Goal: Contribute content: Contribute content

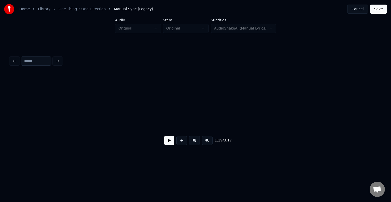
scroll to position [0, 2959]
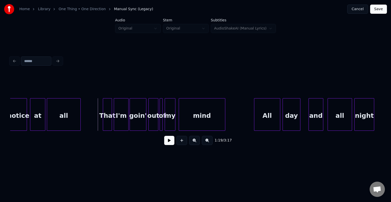
click at [169, 145] on button at bounding box center [169, 140] width 10 height 9
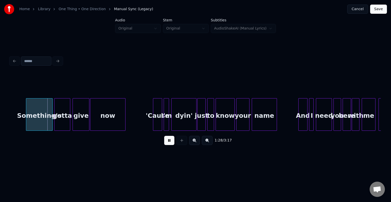
click at [169, 145] on button at bounding box center [169, 140] width 10 height 9
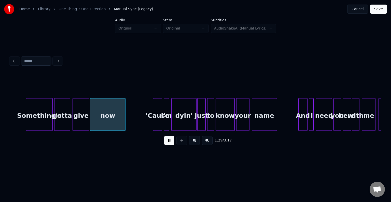
click at [164, 136] on button at bounding box center [169, 140] width 10 height 9
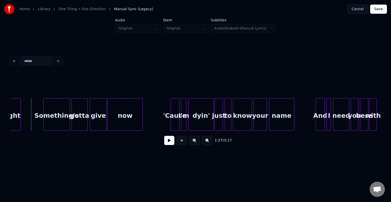
scroll to position [0, 3309]
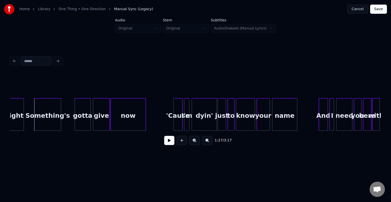
click at [44, 120] on div "Something's" at bounding box center [48, 115] width 26 height 35
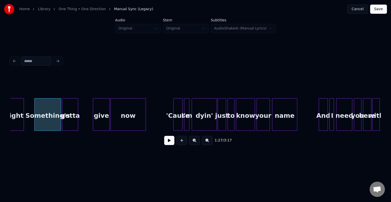
click at [71, 124] on div "gotta" at bounding box center [70, 115] width 16 height 35
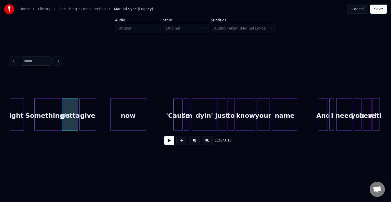
click at [87, 121] on div "give" at bounding box center [88, 115] width 16 height 35
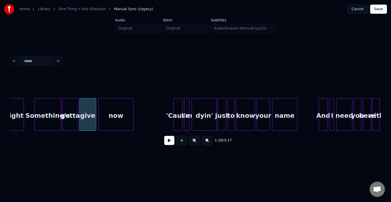
click at [115, 118] on div "now" at bounding box center [115, 115] width 35 height 35
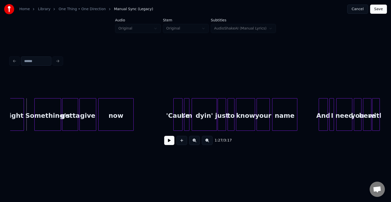
click at [170, 143] on button at bounding box center [169, 140] width 10 height 9
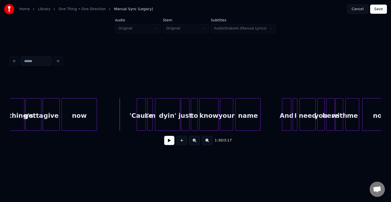
scroll to position [0, 3380]
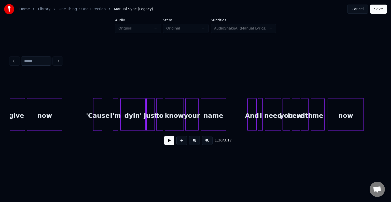
click at [98, 121] on div "'Cause" at bounding box center [97, 115] width 9 height 35
click at [107, 124] on div "I'm" at bounding box center [106, 115] width 5 height 35
click at [119, 122] on div "dyin'" at bounding box center [122, 115] width 25 height 35
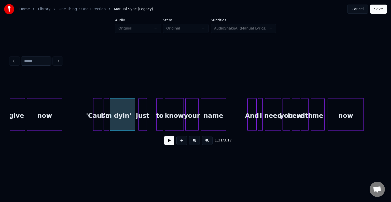
click at [142, 123] on div "just" at bounding box center [143, 115] width 8 height 35
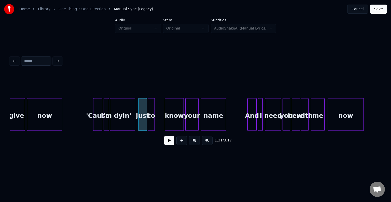
click at [152, 123] on div "to" at bounding box center [151, 115] width 6 height 35
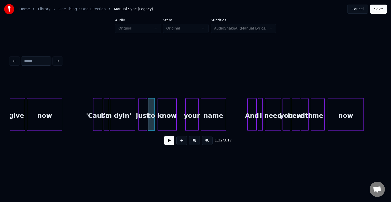
click at [168, 120] on div "know" at bounding box center [167, 115] width 19 height 35
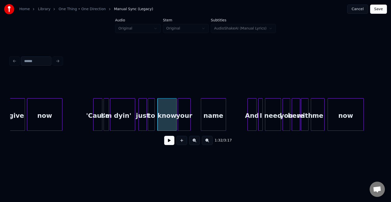
click at [183, 121] on div "your" at bounding box center [184, 115] width 12 height 35
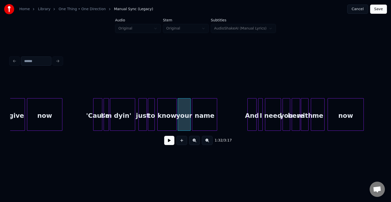
click at [199, 122] on div "name" at bounding box center [204, 115] width 25 height 35
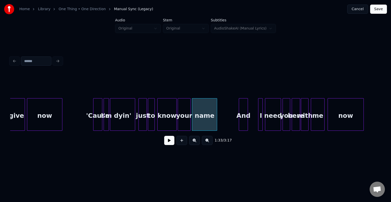
click at [244, 124] on div "And" at bounding box center [243, 115] width 9 height 35
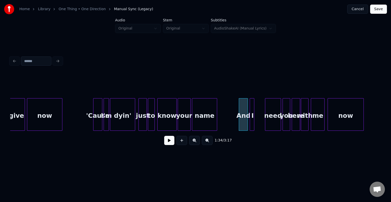
click at [251, 122] on div "I" at bounding box center [252, 115] width 5 height 35
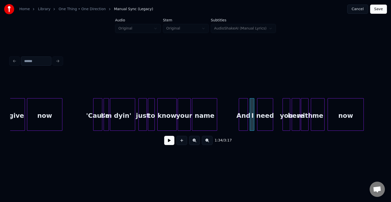
click at [263, 120] on div "need" at bounding box center [265, 115] width 16 height 35
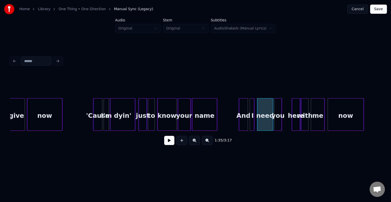
click at [279, 121] on div "you" at bounding box center [277, 115] width 7 height 35
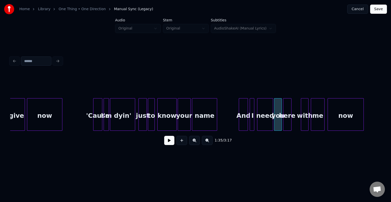
click at [287, 121] on div "here" at bounding box center [287, 115] width 8 height 35
click at [296, 120] on div "with" at bounding box center [295, 115] width 7 height 35
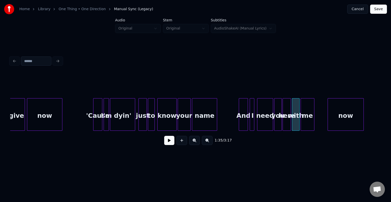
click at [309, 122] on div "me" at bounding box center [307, 115] width 13 height 35
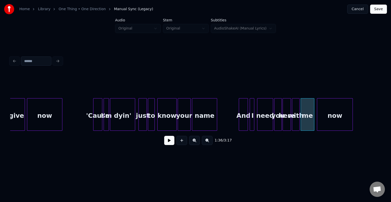
click at [331, 122] on div "now" at bounding box center [334, 115] width 35 height 35
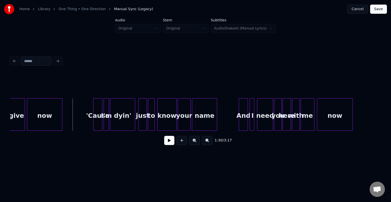
click at [168, 145] on button at bounding box center [169, 140] width 10 height 9
click at [168, 143] on button at bounding box center [169, 140] width 10 height 9
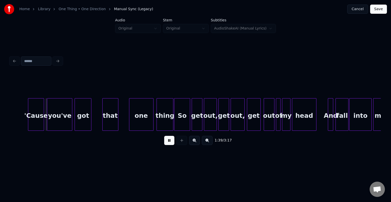
click at [168, 143] on button at bounding box center [169, 140] width 10 height 9
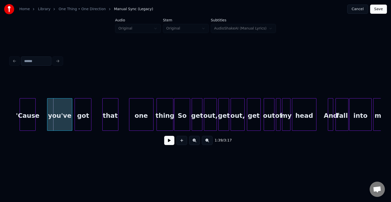
click at [31, 121] on div "'Cause" at bounding box center [28, 115] width 16 height 35
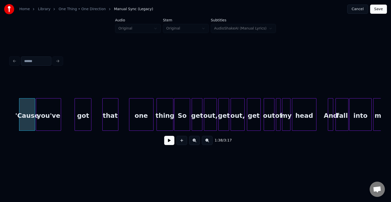
click at [48, 122] on div "you've" at bounding box center [48, 115] width 25 height 35
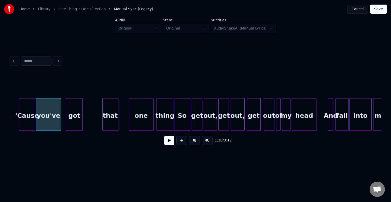
click at [73, 121] on div "got" at bounding box center [74, 115] width 16 height 35
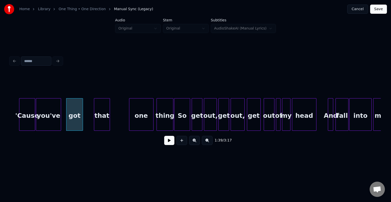
click at [101, 122] on div "that" at bounding box center [102, 115] width 16 height 35
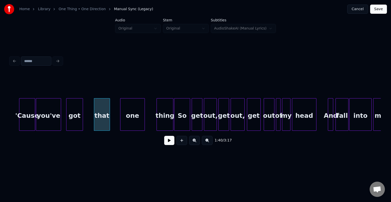
click at [129, 121] on div "one" at bounding box center [132, 115] width 24 height 35
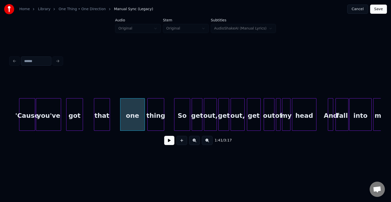
click at [158, 122] on div "thing" at bounding box center [156, 115] width 16 height 35
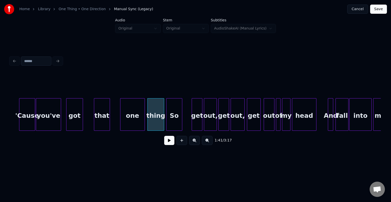
click at [175, 124] on div "So" at bounding box center [174, 115] width 16 height 35
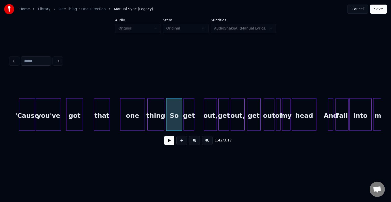
click at [186, 123] on div "get" at bounding box center [189, 115] width 10 height 35
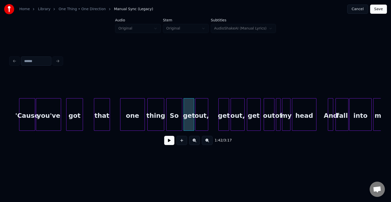
click at [204, 125] on div "out," at bounding box center [201, 115] width 12 height 35
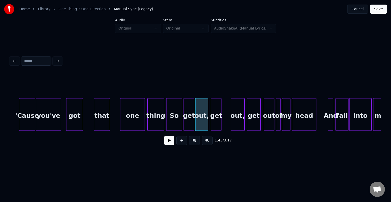
click at [217, 123] on div "get" at bounding box center [216, 115] width 10 height 35
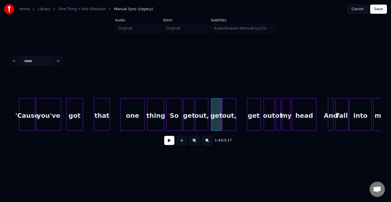
click at [230, 122] on div "out," at bounding box center [229, 115] width 13 height 35
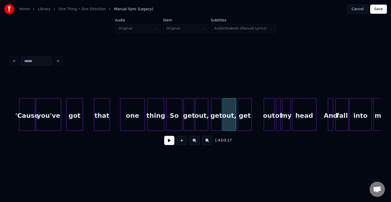
click at [244, 124] on div "get" at bounding box center [244, 115] width 13 height 35
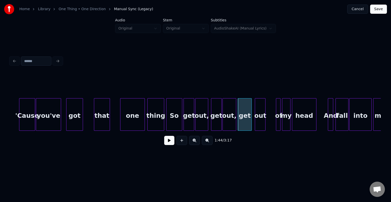
click at [259, 121] on div "out" at bounding box center [260, 115] width 10 height 35
click at [279, 121] on div at bounding box center [280, 114] width 2 height 32
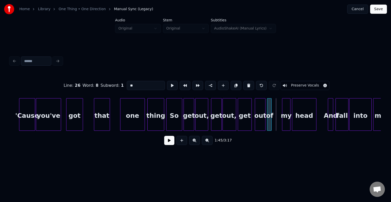
click at [268, 122] on div "of" at bounding box center [269, 115] width 5 height 35
click at [277, 123] on div "my" at bounding box center [277, 115] width 8 height 35
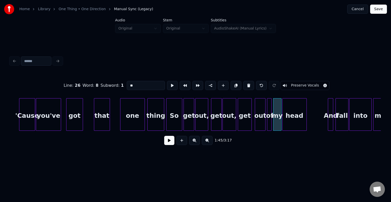
click at [292, 123] on div "head" at bounding box center [294, 115] width 24 height 35
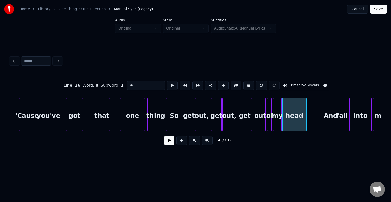
click at [14, 116] on div "'Cause you've got that one thing So get out, get out, get out of my head And fa…" at bounding box center [30, 114] width 7542 height 33
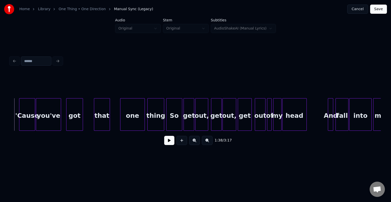
click at [169, 142] on button at bounding box center [169, 140] width 10 height 9
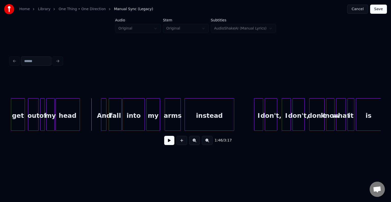
scroll to position [0, 3985]
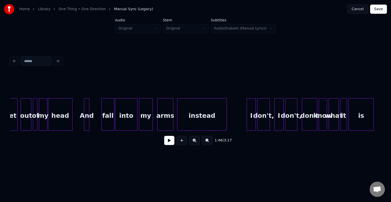
click at [86, 117] on div "And" at bounding box center [86, 115] width 5 height 35
click at [99, 122] on div "fall" at bounding box center [99, 115] width 12 height 35
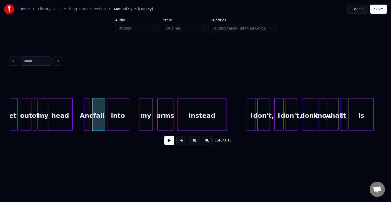
click at [113, 122] on div "into" at bounding box center [118, 115] width 22 height 35
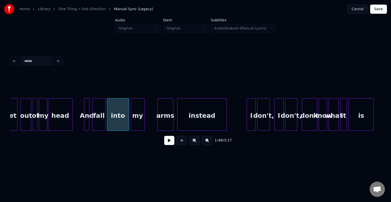
click at [138, 120] on div "my" at bounding box center [137, 115] width 13 height 35
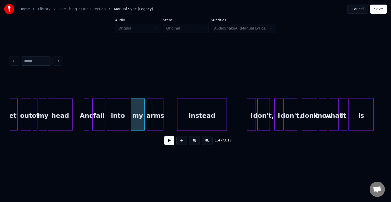
click at [152, 122] on div "arms" at bounding box center [155, 115] width 16 height 35
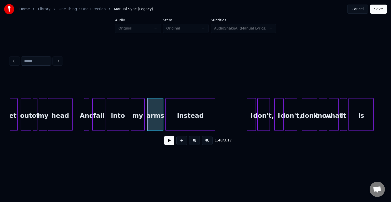
click at [183, 122] on div "instead" at bounding box center [190, 115] width 49 height 35
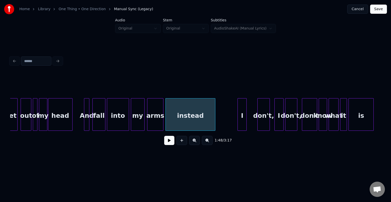
click at [243, 122] on div "I" at bounding box center [242, 115] width 9 height 35
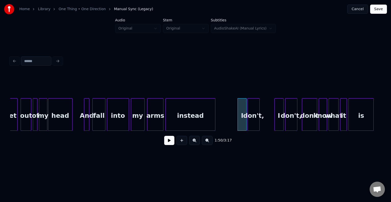
click at [254, 123] on div "don't," at bounding box center [254, 115] width 12 height 35
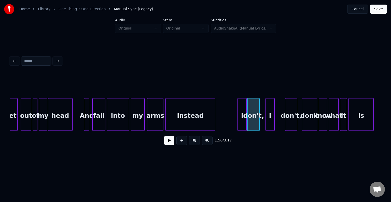
click at [269, 123] on div "I" at bounding box center [270, 115] width 9 height 35
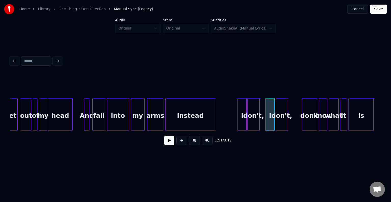
click at [280, 122] on div "don't," at bounding box center [282, 115] width 12 height 35
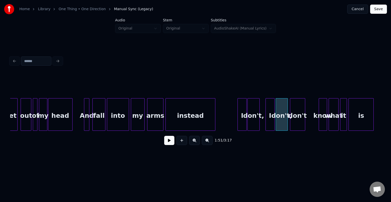
click at [294, 125] on div "don't" at bounding box center [297, 115] width 15 height 35
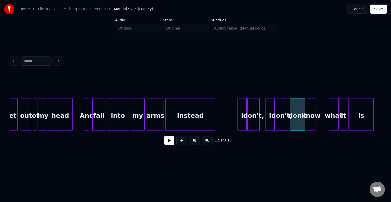
click at [311, 124] on div "know" at bounding box center [311, 115] width 8 height 35
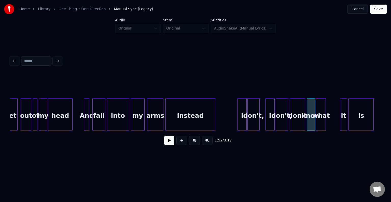
click at [319, 121] on div "what" at bounding box center [320, 115] width 9 height 35
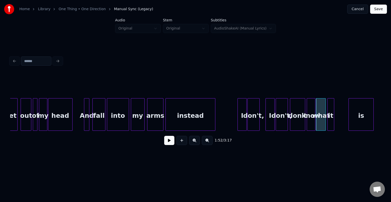
click at [331, 118] on div "it" at bounding box center [330, 115] width 6 height 35
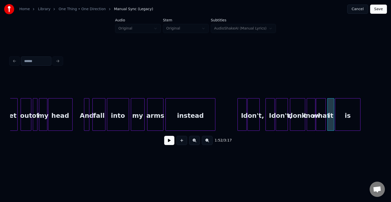
click at [348, 120] on div "is" at bounding box center [347, 115] width 25 height 35
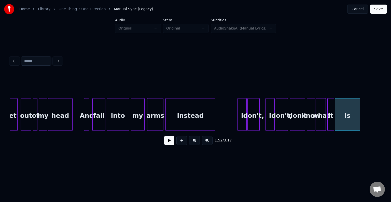
click at [166, 142] on button at bounding box center [169, 140] width 10 height 9
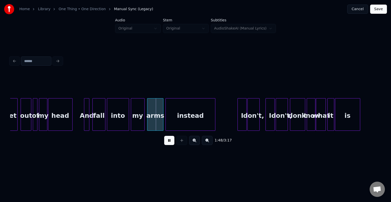
click at [95, 118] on div "fall" at bounding box center [99, 115] width 12 height 35
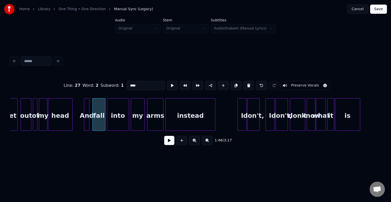
click at [116, 118] on div "into" at bounding box center [118, 115] width 22 height 35
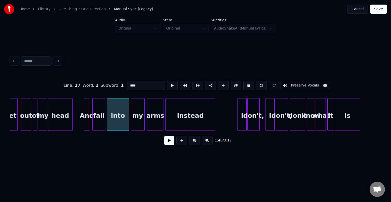
type input "****"
click at [171, 145] on button at bounding box center [169, 140] width 10 height 9
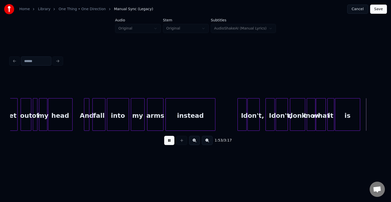
click at [171, 145] on button at bounding box center [169, 140] width 10 height 9
click at [371, 122] on div at bounding box center [371, 114] width 2 height 32
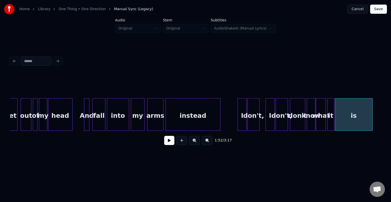
click at [220, 117] on div at bounding box center [220, 114] width 2 height 32
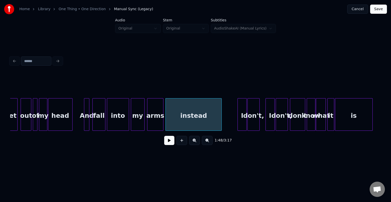
click at [172, 141] on button at bounding box center [169, 140] width 10 height 9
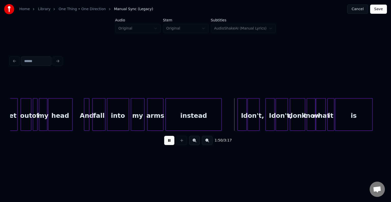
click at [381, 132] on div "1:50 / 3:17" at bounding box center [195, 101] width 374 height 101
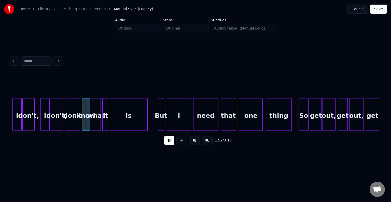
scroll to position [0, 4229]
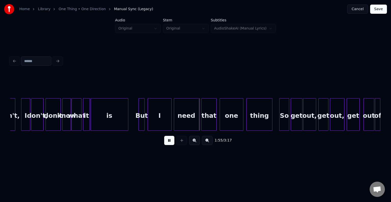
click at [170, 145] on button at bounding box center [169, 140] width 10 height 9
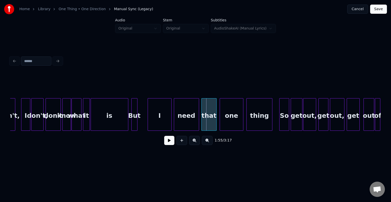
click at [134, 125] on div "But" at bounding box center [135, 115] width 6 height 35
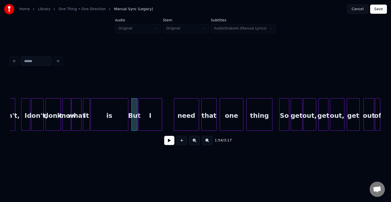
click at [152, 125] on div "I" at bounding box center [150, 115] width 23 height 35
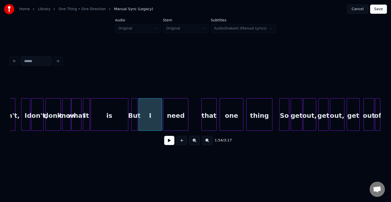
click at [178, 124] on div "need" at bounding box center [175, 115] width 25 height 35
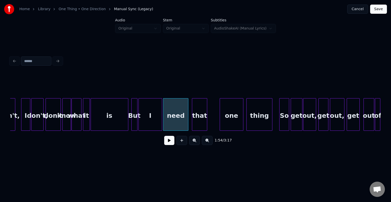
click at [204, 121] on div "that" at bounding box center [199, 115] width 15 height 35
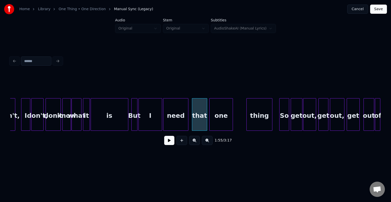
click at [217, 122] on div "one" at bounding box center [220, 115] width 23 height 35
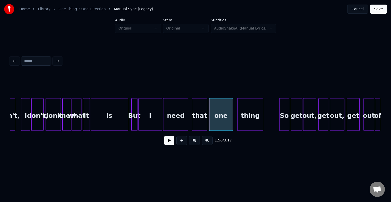
click at [249, 120] on div "thing" at bounding box center [249, 115] width 25 height 35
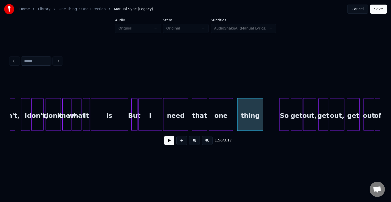
click at [133, 119] on div "But" at bounding box center [135, 115] width 6 height 35
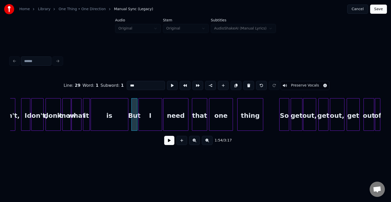
click at [172, 144] on button at bounding box center [169, 140] width 10 height 9
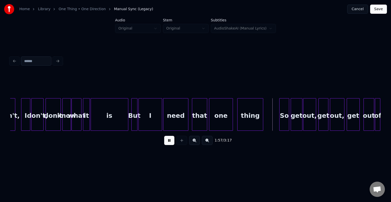
click at [172, 144] on button at bounding box center [169, 140] width 10 height 9
click at [271, 121] on div at bounding box center [271, 114] width 2 height 32
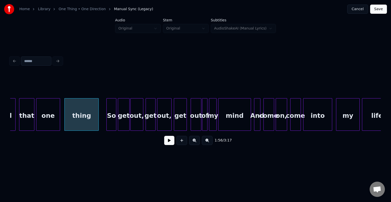
scroll to position [0, 4422]
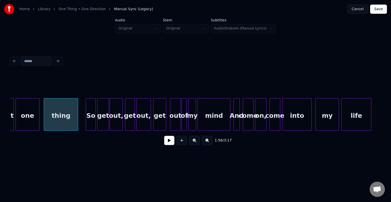
click at [165, 143] on button at bounding box center [169, 140] width 10 height 9
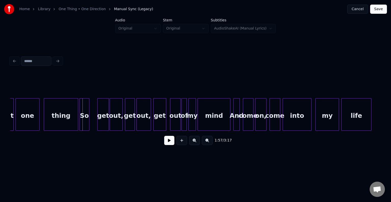
click at [84, 122] on div "So" at bounding box center [84, 115] width 9 height 35
click at [170, 144] on button at bounding box center [169, 140] width 10 height 9
click at [64, 122] on div "thing" at bounding box center [61, 115] width 34 height 35
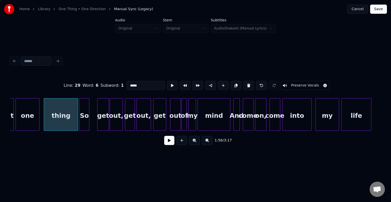
click at [170, 144] on button at bounding box center [169, 140] width 10 height 9
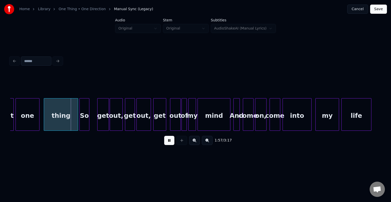
click at [170, 144] on button at bounding box center [169, 140] width 10 height 9
click at [71, 120] on div at bounding box center [72, 114] width 2 height 32
click at [76, 120] on div "So" at bounding box center [78, 115] width 9 height 35
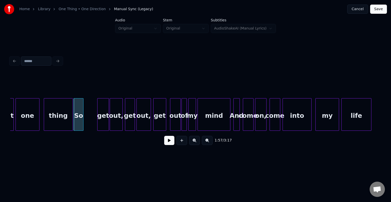
click at [169, 145] on button at bounding box center [169, 140] width 10 height 9
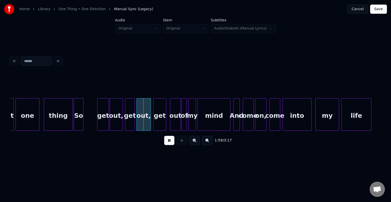
click at [58, 117] on div "thing" at bounding box center [58, 115] width 28 height 35
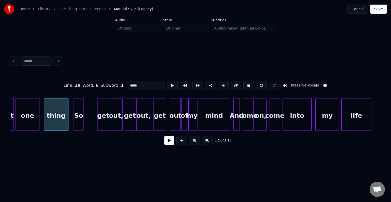
click at [67, 119] on div at bounding box center [68, 114] width 2 height 32
click at [75, 118] on div "So" at bounding box center [73, 115] width 9 height 35
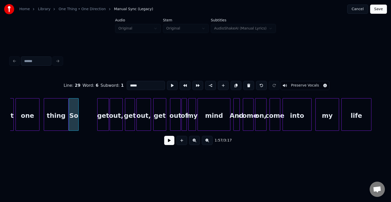
click at [168, 143] on button at bounding box center [169, 140] width 10 height 9
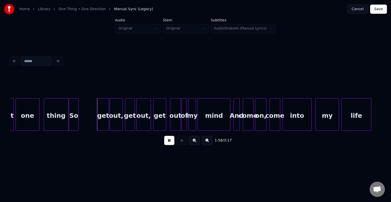
click at [168, 143] on button at bounding box center [169, 140] width 10 height 9
click at [95, 120] on div "get" at bounding box center [94, 115] width 11 height 35
click at [110, 118] on div "out," at bounding box center [107, 115] width 12 height 35
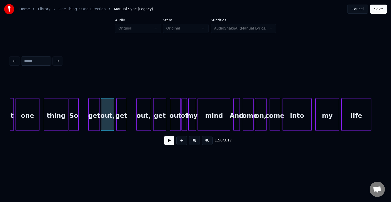
click at [122, 115] on div "get" at bounding box center [121, 115] width 9 height 35
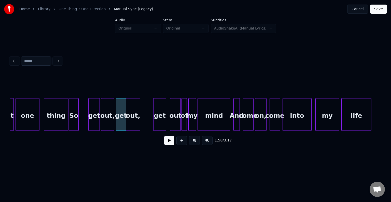
click at [133, 114] on div "out," at bounding box center [133, 115] width 14 height 35
click at [149, 117] on div "get" at bounding box center [150, 115] width 12 height 35
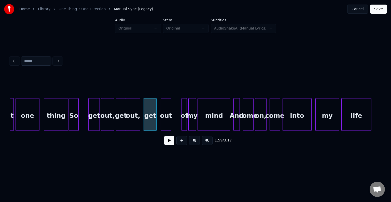
click at [166, 120] on div "out" at bounding box center [166, 115] width 10 height 35
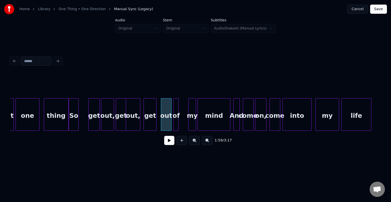
click at [175, 120] on div "of" at bounding box center [175, 115] width 5 height 35
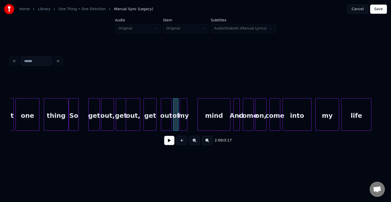
click at [184, 120] on div "my" at bounding box center [183, 115] width 7 height 35
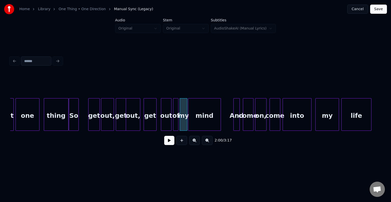
click at [206, 120] on div "mind" at bounding box center [204, 115] width 32 height 35
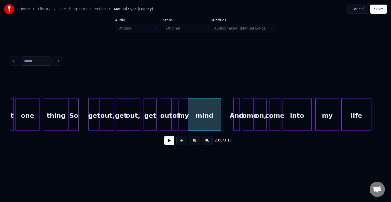
click at [237, 122] on div "And" at bounding box center [237, 115] width 6 height 35
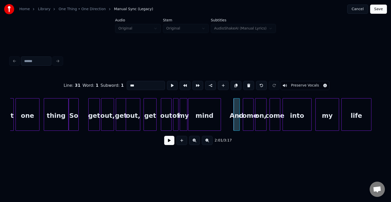
click at [169, 143] on button at bounding box center [169, 140] width 10 height 9
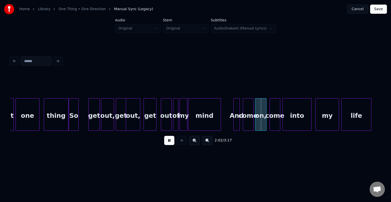
click at [169, 143] on button at bounding box center [169, 140] width 10 height 9
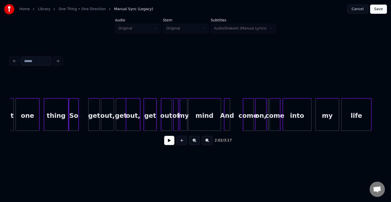
click at [227, 125] on div "And" at bounding box center [227, 115] width 6 height 35
click at [237, 126] on div "come" at bounding box center [237, 115] width 10 height 35
click at [249, 122] on div "on," at bounding box center [249, 115] width 11 height 35
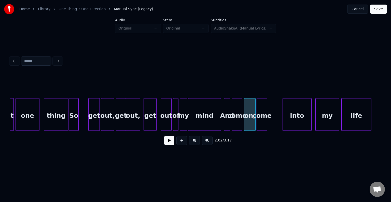
click at [262, 124] on div "come" at bounding box center [262, 115] width 10 height 35
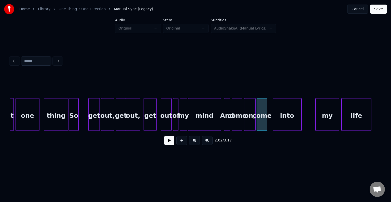
click at [280, 125] on div "into" at bounding box center [287, 115] width 28 height 35
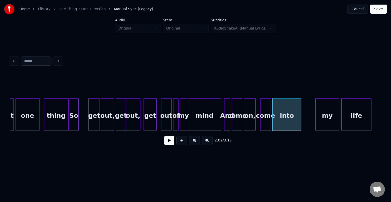
click at [267, 122] on div "come" at bounding box center [265, 115] width 10 height 35
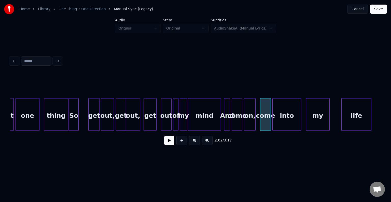
click at [313, 122] on div "my" at bounding box center [317, 115] width 23 height 35
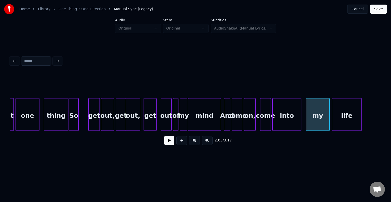
click at [347, 119] on div "life" at bounding box center [346, 115] width 29 height 35
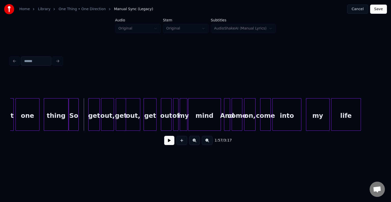
click at [71, 118] on div "So" at bounding box center [73, 115] width 9 height 35
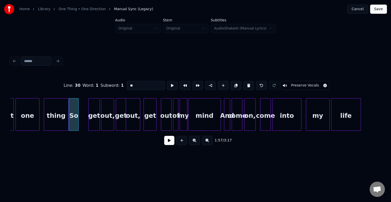
click at [173, 143] on button at bounding box center [169, 140] width 10 height 9
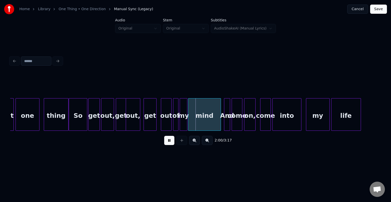
click at [86, 122] on div at bounding box center [86, 114] width 2 height 32
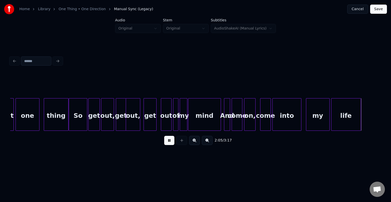
click at [168, 141] on button at bounding box center [169, 140] width 10 height 9
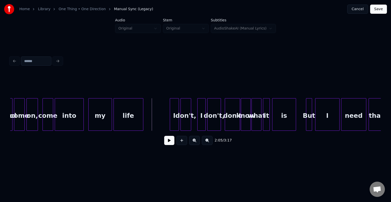
scroll to position [0, 4667]
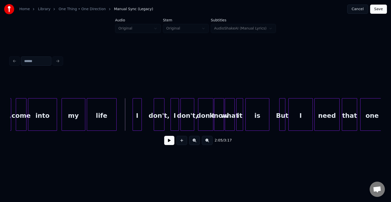
click at [137, 126] on div "I" at bounding box center [137, 115] width 9 height 35
click at [148, 121] on div "don't," at bounding box center [148, 115] width 10 height 35
click at [166, 121] on div "I" at bounding box center [164, 115] width 8 height 35
click at [192, 121] on div at bounding box center [193, 114] width 2 height 32
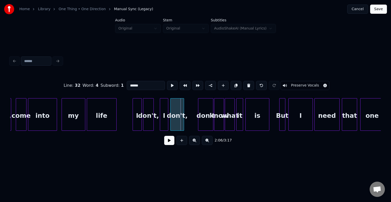
click at [177, 121] on div "don't," at bounding box center [176, 115] width 13 height 35
click at [197, 119] on div "don't" at bounding box center [194, 115] width 15 height 35
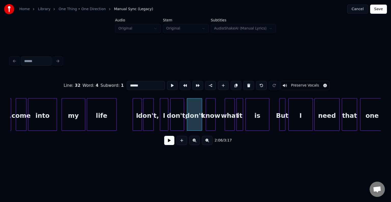
click at [210, 123] on div "know" at bounding box center [210, 115] width 9 height 35
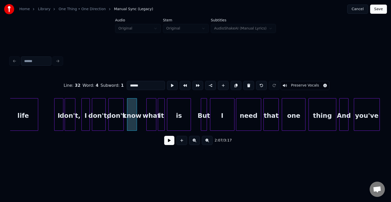
scroll to position [0, 4748]
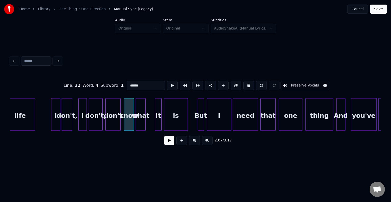
click at [142, 124] on div "what" at bounding box center [140, 115] width 9 height 35
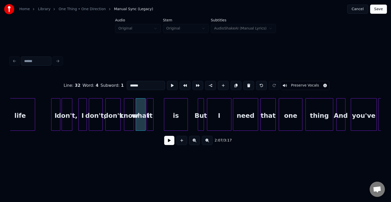
click at [150, 122] on div "it" at bounding box center [150, 115] width 6 height 35
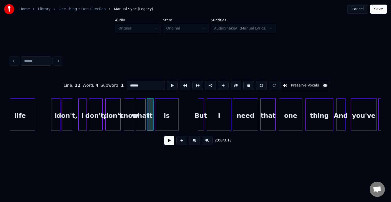
click at [162, 121] on div "is" at bounding box center [166, 115] width 23 height 35
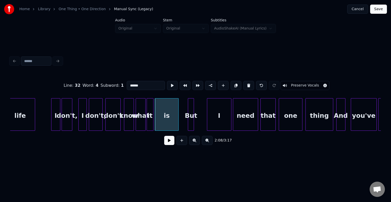
click at [190, 118] on div "But" at bounding box center [191, 115] width 6 height 35
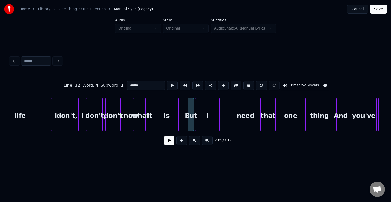
click at [204, 120] on div "I" at bounding box center [207, 115] width 24 height 35
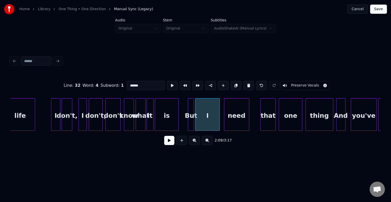
click at [236, 122] on div "need" at bounding box center [236, 115] width 25 height 35
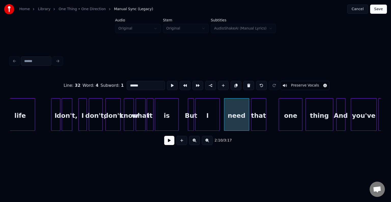
click at [256, 121] on div "that" at bounding box center [258, 115] width 15 height 35
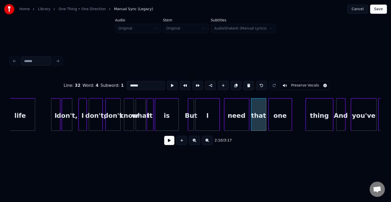
click at [279, 120] on div "one" at bounding box center [279, 115] width 23 height 35
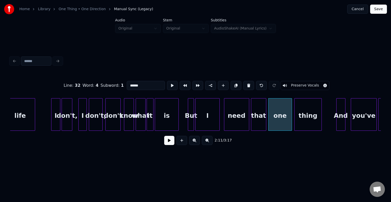
click at [307, 122] on div "thing" at bounding box center [307, 115] width 27 height 35
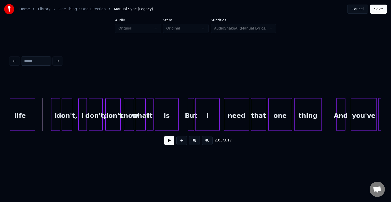
click at [166, 141] on button at bounding box center [169, 140] width 10 height 9
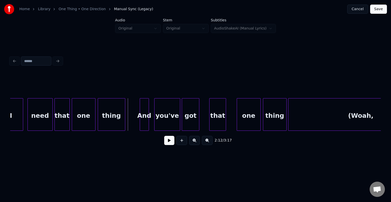
scroll to position [0, 4952]
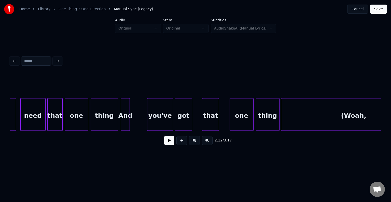
click at [125, 124] on div "And" at bounding box center [125, 115] width 9 height 35
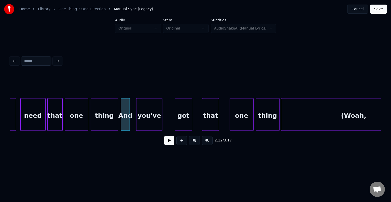
click at [146, 127] on div "you've" at bounding box center [148, 115] width 25 height 35
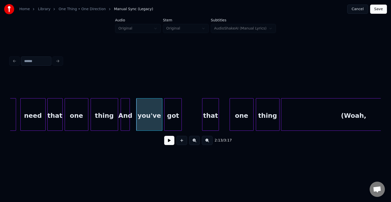
click at [176, 124] on div "got" at bounding box center [172, 115] width 17 height 35
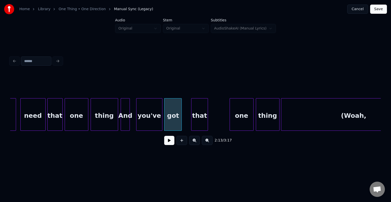
click at [202, 124] on div "that" at bounding box center [199, 115] width 16 height 35
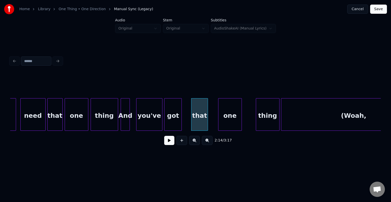
click at [225, 123] on div "one" at bounding box center [229, 115] width 23 height 35
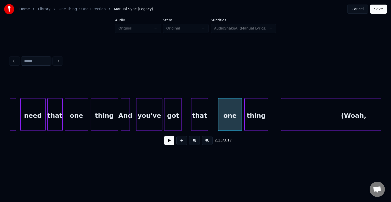
click at [248, 123] on div "thing" at bounding box center [255, 115] width 23 height 35
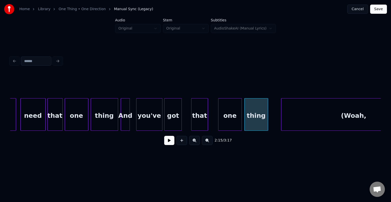
click at [122, 122] on div at bounding box center [122, 114] width 2 height 32
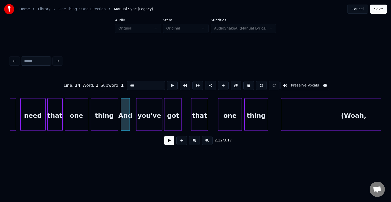
click at [170, 142] on button at bounding box center [169, 140] width 10 height 9
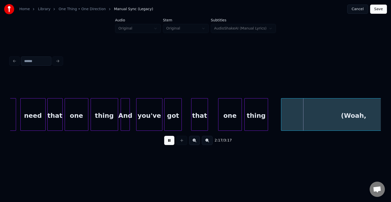
click at [170, 142] on button at bounding box center [169, 140] width 10 height 9
click at [371, 119] on div "(Woah," at bounding box center [353, 115] width 145 height 35
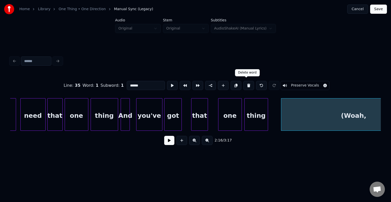
click at [246, 83] on button at bounding box center [248, 85] width 11 height 9
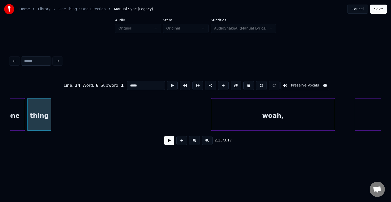
scroll to position [0, 5175]
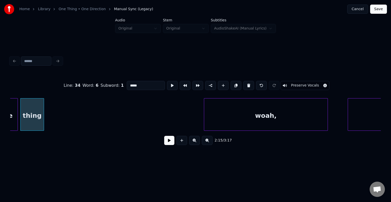
click at [277, 119] on div "woah," at bounding box center [265, 115] width 123 height 35
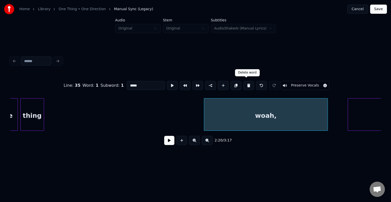
click at [246, 87] on button at bounding box center [248, 85] width 11 height 9
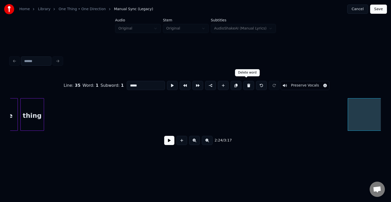
click at [247, 86] on button at bounding box center [248, 85] width 11 height 9
type input "******"
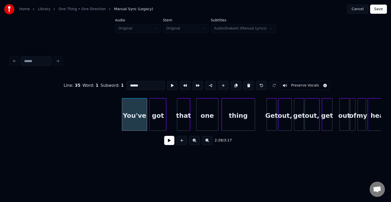
scroll to position [0, 5554]
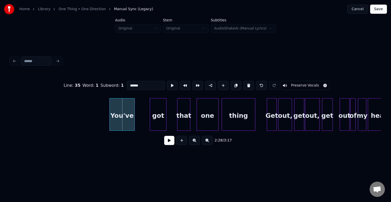
click at [127, 119] on div "You've" at bounding box center [122, 115] width 25 height 35
click at [145, 118] on div "got" at bounding box center [146, 115] width 16 height 35
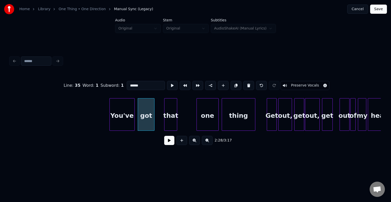
click at [170, 119] on div "that" at bounding box center [170, 115] width 12 height 35
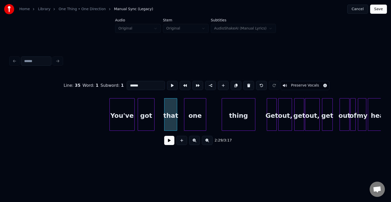
click at [198, 118] on div "one" at bounding box center [195, 115] width 22 height 35
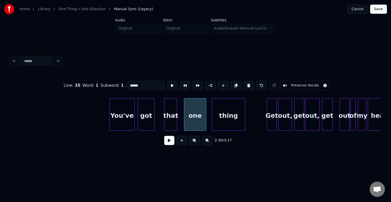
click at [228, 117] on div "thing" at bounding box center [228, 115] width 33 height 35
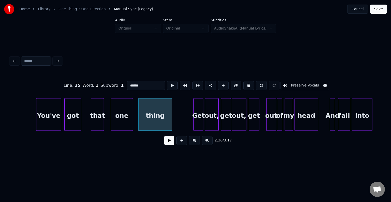
scroll to position [0, 5615]
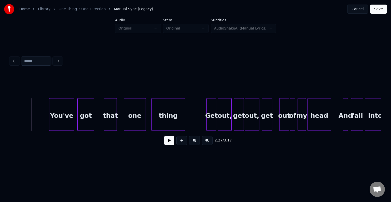
click at [167, 142] on button at bounding box center [169, 140] width 10 height 9
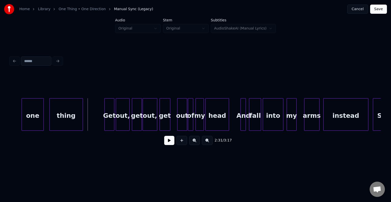
scroll to position [0, 5742]
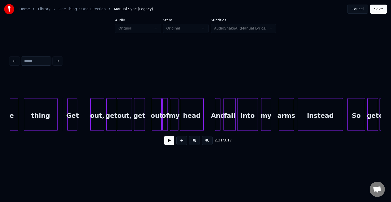
click at [72, 119] on div "Get" at bounding box center [72, 115] width 9 height 35
click at [86, 121] on div "out," at bounding box center [85, 115] width 13 height 35
click at [101, 122] on div "get" at bounding box center [98, 115] width 9 height 35
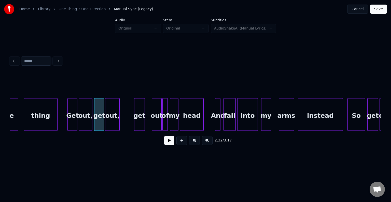
click at [113, 122] on div "out," at bounding box center [112, 115] width 14 height 35
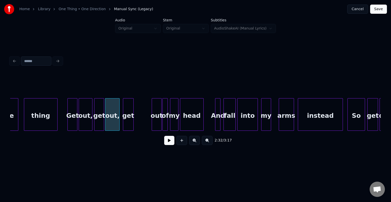
click at [127, 122] on div "get" at bounding box center [128, 115] width 10 height 35
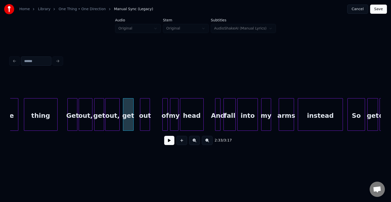
click at [146, 121] on div "out" at bounding box center [144, 115] width 9 height 35
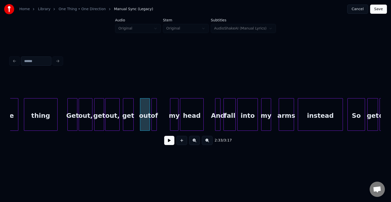
click at [154, 124] on div "of" at bounding box center [154, 115] width 5 height 35
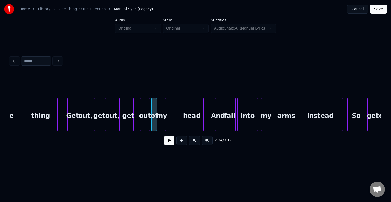
click at [161, 124] on div "my" at bounding box center [162, 115] width 8 height 35
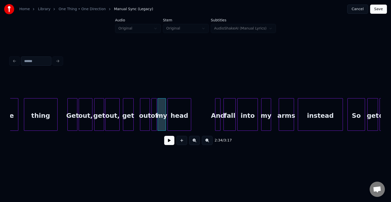
click at [180, 120] on div "head" at bounding box center [179, 115] width 23 height 35
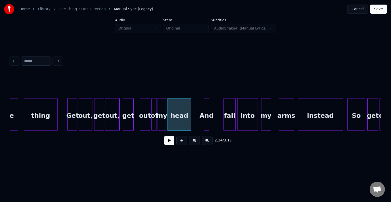
click at [206, 123] on div "And" at bounding box center [206, 115] width 5 height 35
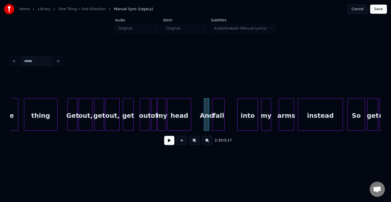
click at [222, 123] on div "fall" at bounding box center [218, 115] width 12 height 35
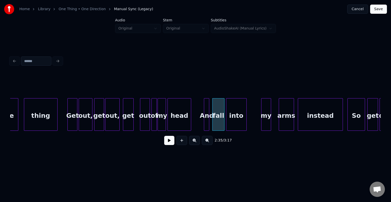
click at [238, 123] on div "into" at bounding box center [236, 115] width 20 height 35
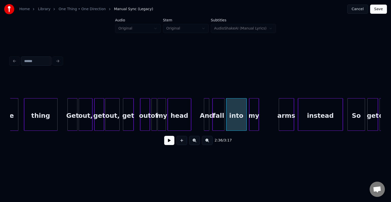
click at [253, 122] on div "my" at bounding box center [253, 115] width 9 height 35
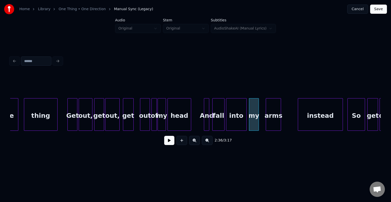
click at [270, 123] on div "arms" at bounding box center [273, 115] width 15 height 35
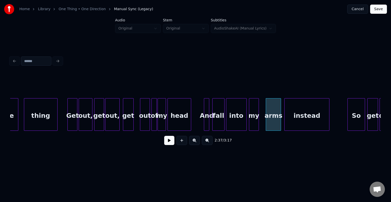
click at [300, 122] on div "instead" at bounding box center [306, 115] width 45 height 35
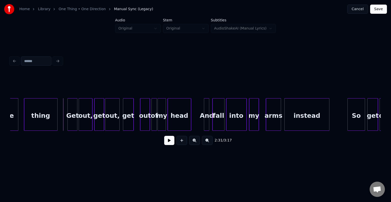
click at [169, 144] on button at bounding box center [169, 140] width 10 height 9
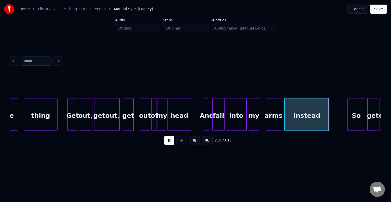
click at [169, 144] on button at bounding box center [169, 140] width 10 height 9
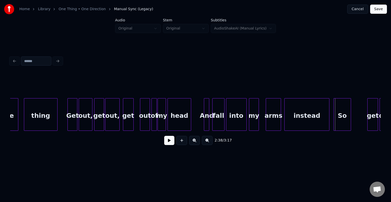
click at [336, 118] on div "So" at bounding box center [341, 115] width 17 height 35
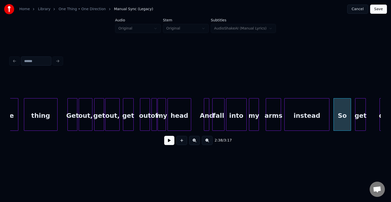
click at [359, 121] on div "get" at bounding box center [360, 115] width 10 height 35
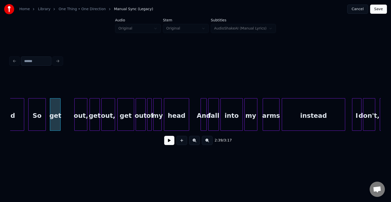
scroll to position [0, 6047]
click at [68, 122] on div "out," at bounding box center [68, 115] width 12 height 35
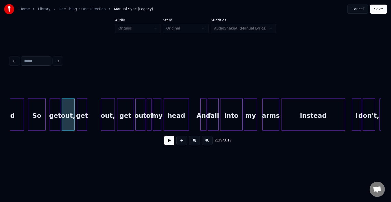
click at [82, 122] on div "get" at bounding box center [81, 115] width 9 height 35
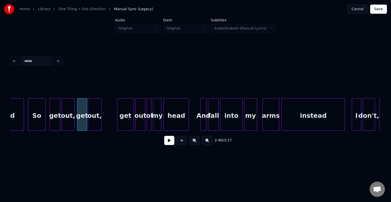
click at [93, 122] on div "out," at bounding box center [94, 115] width 13 height 35
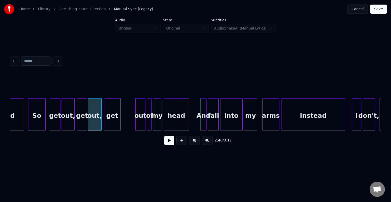
click at [112, 123] on div "get" at bounding box center [112, 115] width 16 height 35
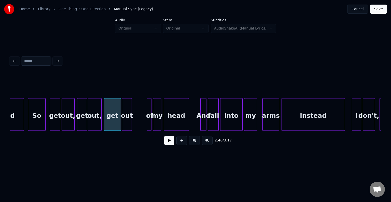
click at [126, 121] on div "out" at bounding box center [126, 115] width 9 height 35
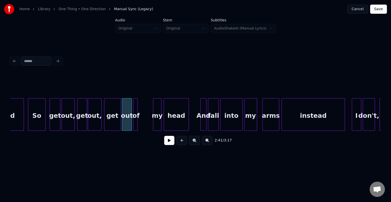
click at [135, 123] on div "of" at bounding box center [135, 115] width 5 height 35
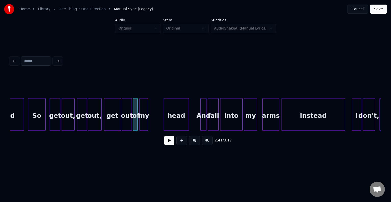
click at [143, 124] on div "my" at bounding box center [144, 115] width 8 height 35
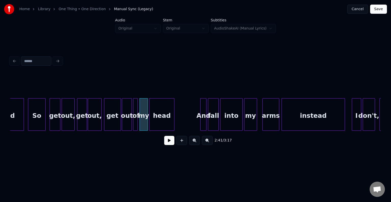
click at [161, 123] on div "head" at bounding box center [161, 115] width 25 height 35
click at [169, 143] on button at bounding box center [169, 140] width 10 height 9
click at [201, 124] on div at bounding box center [201, 114] width 2 height 32
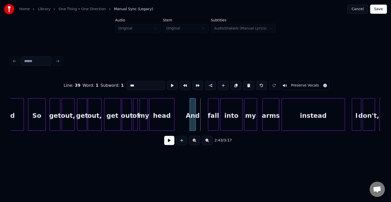
click at [192, 126] on div "And" at bounding box center [193, 115] width 6 height 35
click at [201, 125] on div "fall" at bounding box center [202, 115] width 10 height 35
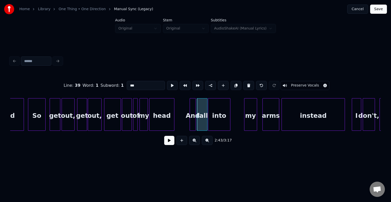
click at [219, 122] on div "into" at bounding box center [219, 115] width 22 height 35
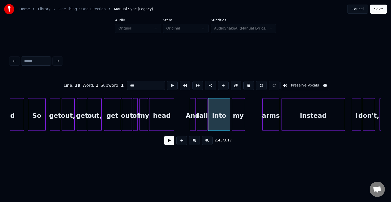
click at [234, 124] on div "my" at bounding box center [238, 115] width 12 height 35
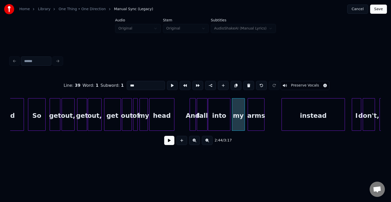
click at [256, 124] on div "arms" at bounding box center [256, 115] width 16 height 35
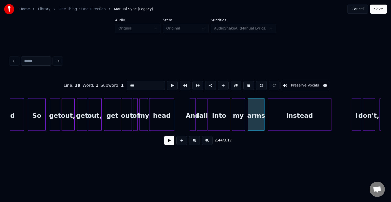
click at [280, 121] on div "instead" at bounding box center [299, 115] width 63 height 35
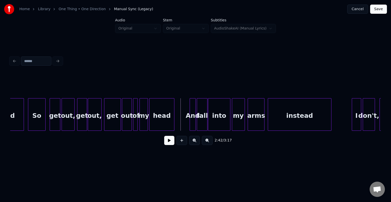
click at [36, 124] on div "So" at bounding box center [36, 115] width 17 height 35
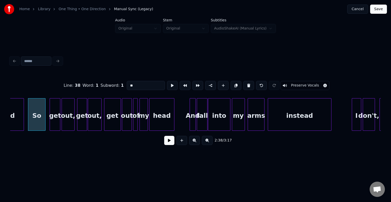
click at [166, 144] on button at bounding box center [169, 140] width 10 height 9
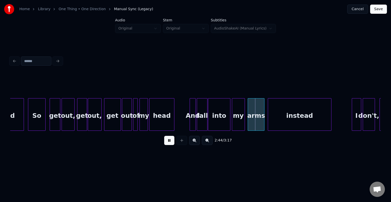
click at [200, 120] on div "fall" at bounding box center [202, 115] width 10 height 35
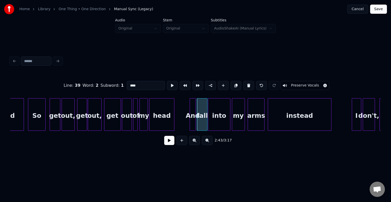
click at [217, 117] on div "into" at bounding box center [219, 115] width 22 height 35
type input "****"
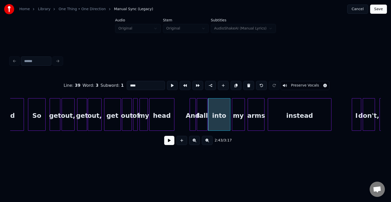
click at [168, 144] on button at bounding box center [169, 140] width 10 height 9
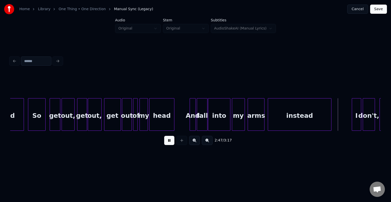
click at [168, 144] on button at bounding box center [169, 140] width 10 height 9
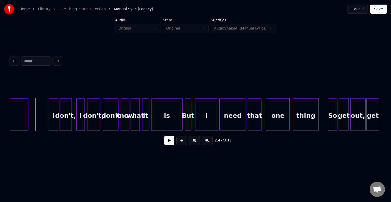
scroll to position [0, 6353]
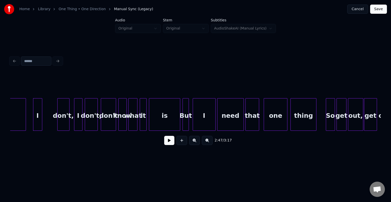
click at [37, 124] on div "I" at bounding box center [37, 115] width 9 height 35
click at [46, 122] on div "don't," at bounding box center [49, 115] width 12 height 35
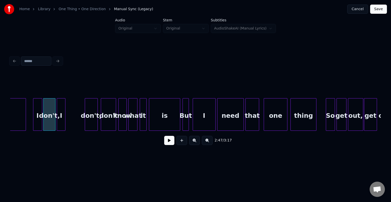
click at [61, 122] on div "I" at bounding box center [61, 115] width 8 height 35
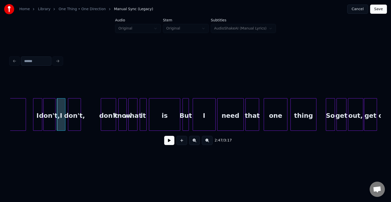
click at [72, 122] on div "don't," at bounding box center [74, 115] width 12 height 35
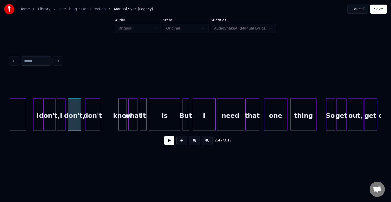
click at [93, 126] on div "don't" at bounding box center [92, 115] width 15 height 35
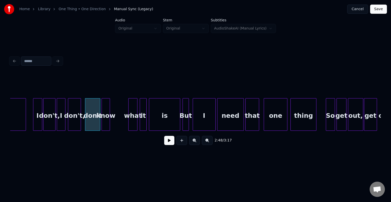
click at [106, 126] on div "know" at bounding box center [106, 115] width 8 height 35
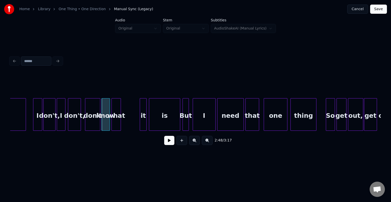
click at [116, 121] on div "what" at bounding box center [116, 115] width 9 height 35
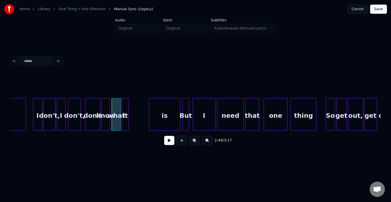
click at [125, 121] on div "it" at bounding box center [125, 115] width 6 height 35
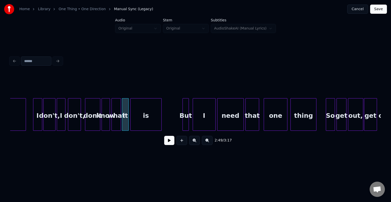
click at [144, 121] on div "is" at bounding box center [145, 115] width 31 height 35
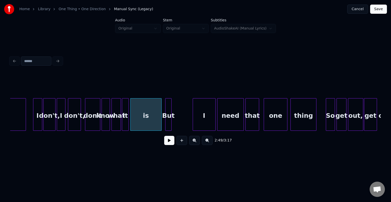
click at [167, 121] on div "But" at bounding box center [168, 115] width 6 height 35
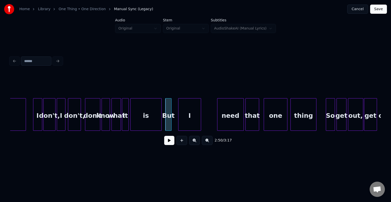
click at [189, 120] on div "I" at bounding box center [189, 115] width 22 height 35
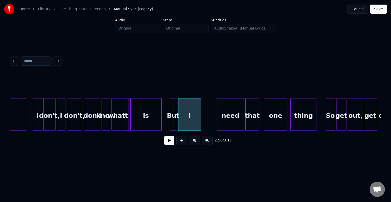
click at [173, 122] on div "But" at bounding box center [173, 115] width 6 height 35
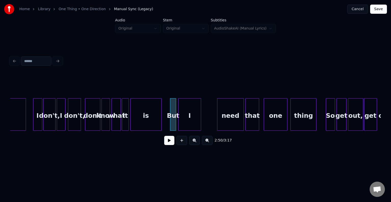
click at [146, 124] on div "is" at bounding box center [145, 115] width 31 height 35
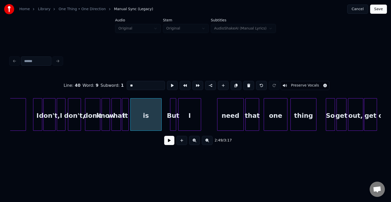
click at [167, 142] on button at bounding box center [169, 140] width 10 height 9
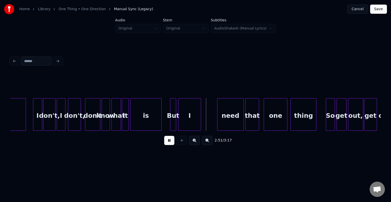
click at [167, 142] on button at bounding box center [169, 140] width 10 height 9
click at [154, 122] on div "is" at bounding box center [149, 115] width 31 height 35
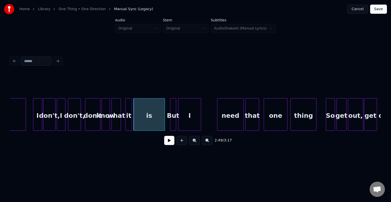
click at [129, 123] on div "it" at bounding box center [128, 115] width 6 height 35
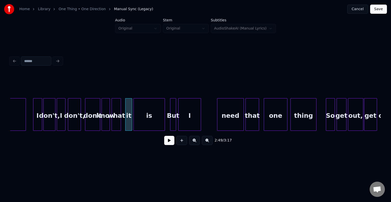
click at [171, 144] on button at bounding box center [169, 140] width 10 height 9
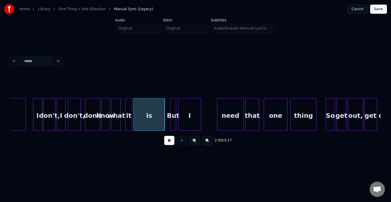
click at [171, 144] on button at bounding box center [169, 140] width 10 height 9
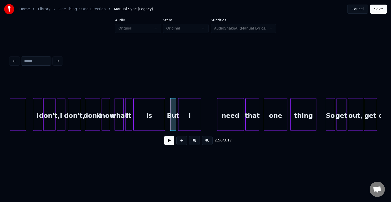
click at [118, 123] on div "what" at bounding box center [119, 115] width 9 height 35
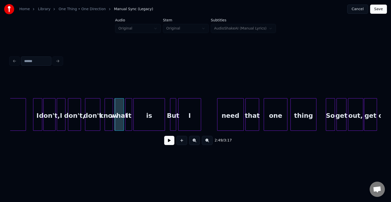
click at [107, 123] on div "know" at bounding box center [109, 115] width 8 height 35
click at [99, 123] on div "don't" at bounding box center [95, 115] width 15 height 35
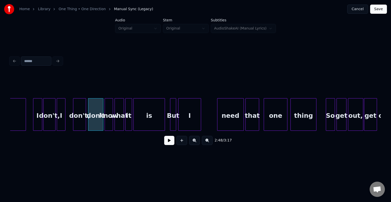
click at [80, 126] on div "don't," at bounding box center [79, 115] width 12 height 35
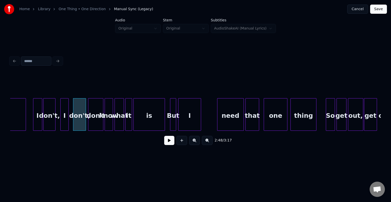
click at [65, 124] on div "I" at bounding box center [65, 115] width 8 height 35
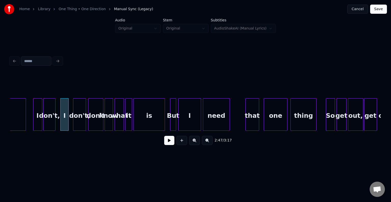
click at [208, 117] on div "need" at bounding box center [216, 115] width 26 height 35
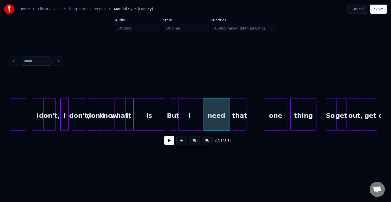
click at [241, 121] on div "that" at bounding box center [239, 115] width 13 height 35
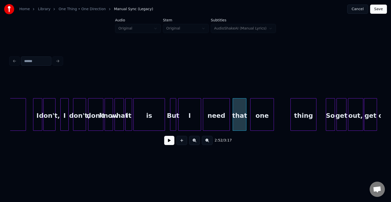
click at [263, 117] on div "one" at bounding box center [261, 115] width 23 height 35
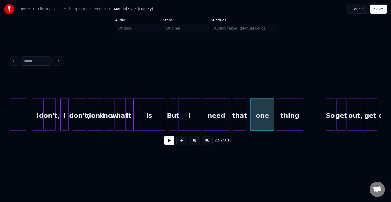
click at [290, 122] on div "thing" at bounding box center [289, 115] width 25 height 35
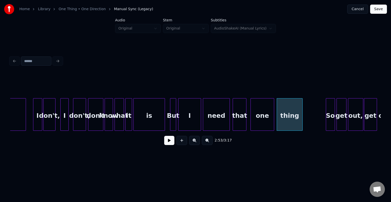
click at [169, 143] on button at bounding box center [169, 140] width 10 height 9
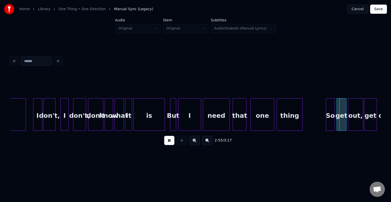
click at [169, 143] on button at bounding box center [169, 140] width 10 height 9
click at [283, 121] on div "thing" at bounding box center [289, 115] width 25 height 35
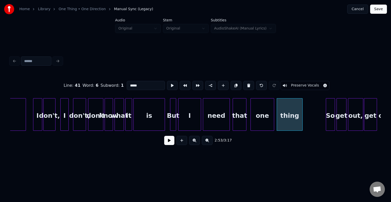
click at [170, 144] on button at bounding box center [169, 140] width 10 height 9
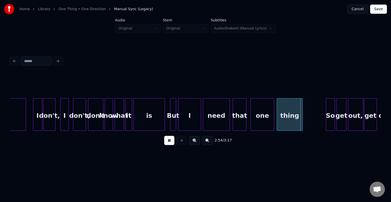
click at [170, 144] on button at bounding box center [169, 140] width 10 height 9
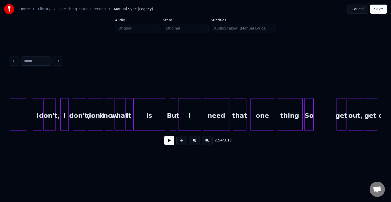
click at [310, 123] on div "So" at bounding box center [308, 115] width 9 height 35
click at [168, 143] on button at bounding box center [169, 140] width 10 height 9
click at [326, 117] on div at bounding box center [326, 114] width 2 height 32
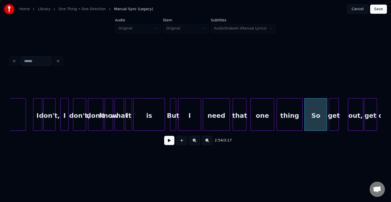
click at [336, 122] on div "get" at bounding box center [333, 115] width 9 height 35
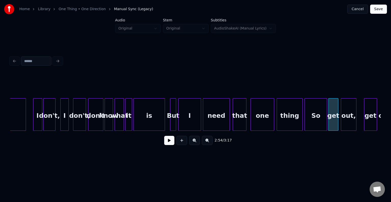
click at [352, 121] on div "out," at bounding box center [348, 115] width 15 height 35
click at [346, 117] on div "out," at bounding box center [346, 115] width 15 height 35
click at [323, 124] on div "So" at bounding box center [315, 115] width 22 height 35
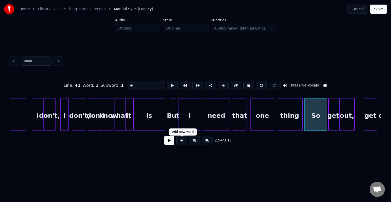
click at [173, 141] on button at bounding box center [169, 140] width 10 height 9
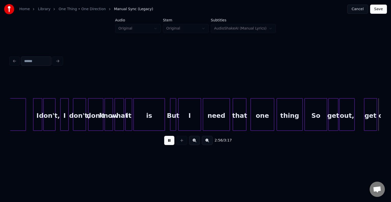
scroll to position [0, 6723]
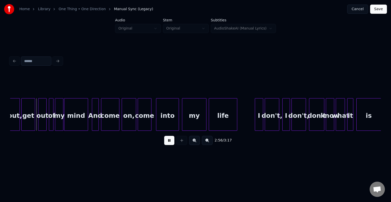
click at [167, 142] on button at bounding box center [169, 140] width 10 height 9
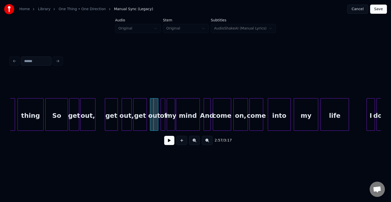
scroll to position [0, 6611]
click at [105, 123] on div "get" at bounding box center [103, 115] width 12 height 35
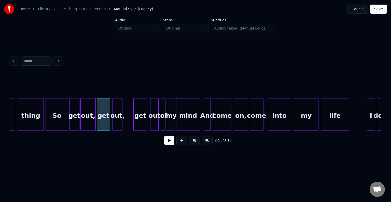
click at [118, 123] on div "out," at bounding box center [117, 115] width 9 height 35
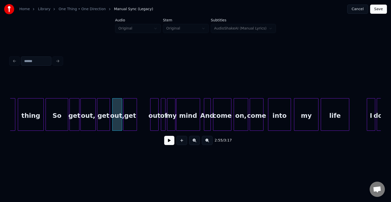
click at [129, 124] on div "get" at bounding box center [129, 115] width 13 height 35
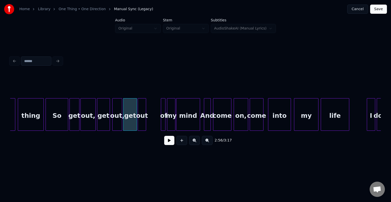
click at [142, 124] on div "out" at bounding box center [142, 115] width 8 height 35
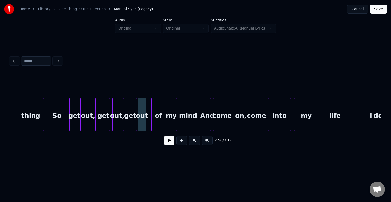
click at [153, 124] on div at bounding box center [153, 114] width 2 height 32
click at [157, 119] on div "of" at bounding box center [159, 115] width 14 height 35
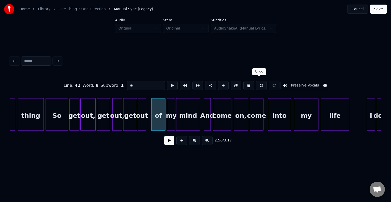
click at [259, 81] on button at bounding box center [261, 85] width 11 height 9
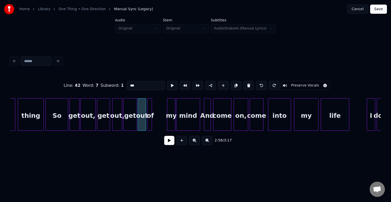
click at [150, 118] on div "of" at bounding box center [150, 115] width 5 height 35
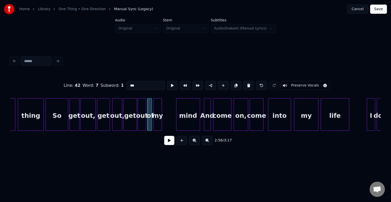
click at [157, 121] on div "my" at bounding box center [158, 115] width 8 height 35
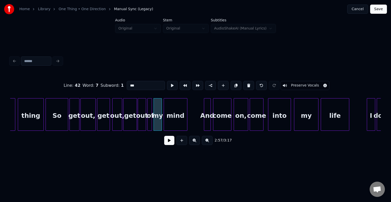
click at [174, 121] on div "mind" at bounding box center [175, 115] width 23 height 35
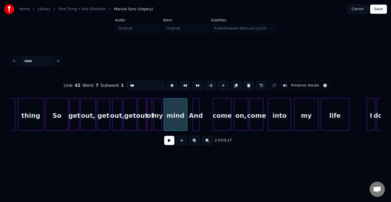
click at [195, 123] on div "And" at bounding box center [196, 115] width 6 height 35
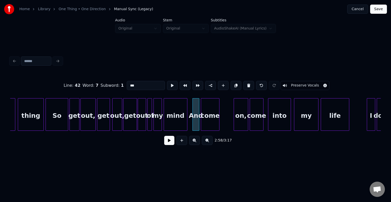
click at [207, 120] on div "come" at bounding box center [210, 115] width 18 height 35
click at [55, 117] on div "So" at bounding box center [57, 115] width 22 height 35
type input "**"
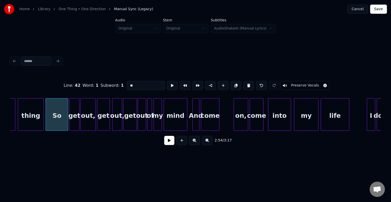
click at [167, 144] on button at bounding box center [169, 140] width 10 height 9
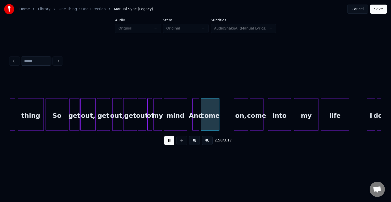
click at [167, 144] on button at bounding box center [169, 140] width 10 height 9
click at [221, 119] on div "come" at bounding box center [220, 115] width 18 height 35
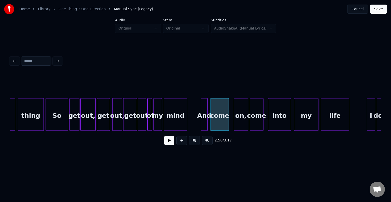
click at [202, 121] on div "And" at bounding box center [204, 115] width 6 height 35
click at [218, 122] on div "come" at bounding box center [219, 115] width 18 height 35
click at [236, 124] on div "on," at bounding box center [237, 115] width 14 height 35
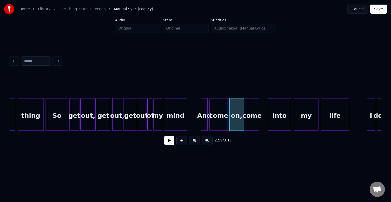
click at [251, 122] on div "come" at bounding box center [251, 115] width 13 height 35
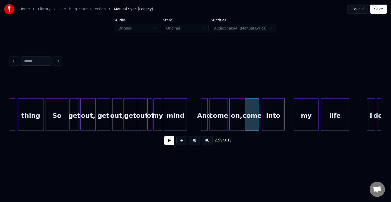
click at [268, 123] on div "into" at bounding box center [273, 115] width 22 height 35
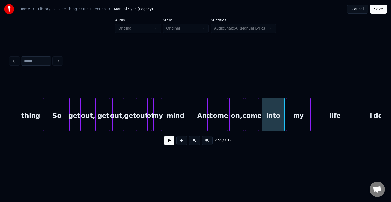
click at [293, 121] on div "my" at bounding box center [298, 115] width 24 height 35
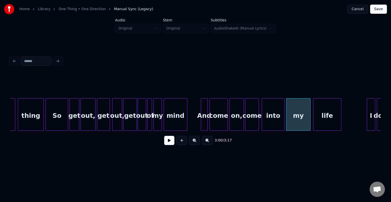
click at [320, 117] on div "life" at bounding box center [327, 115] width 28 height 35
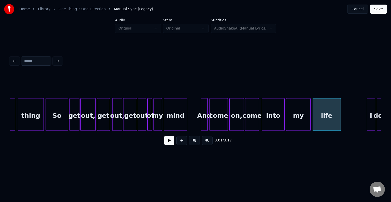
click at [50, 117] on div "So" at bounding box center [57, 115] width 22 height 35
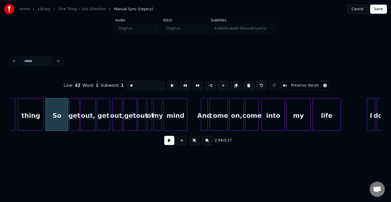
click at [166, 144] on button at bounding box center [169, 140] width 10 height 9
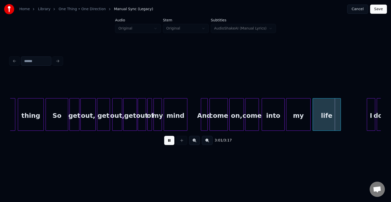
click at [166, 144] on button at bounding box center [169, 140] width 10 height 9
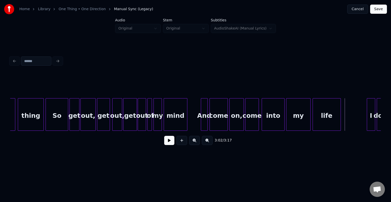
click at [165, 145] on button at bounding box center [169, 140] width 10 height 9
click at [207, 115] on div "And" at bounding box center [204, 115] width 6 height 35
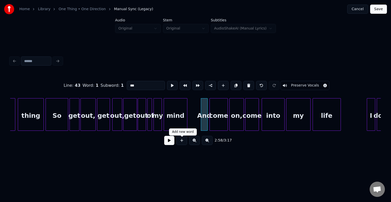
click at [168, 145] on button at bounding box center [169, 140] width 10 height 9
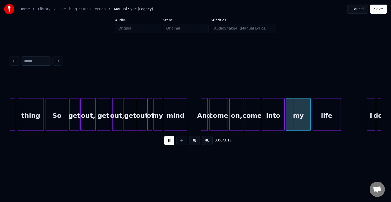
click at [166, 145] on button at bounding box center [169, 140] width 10 height 9
click at [218, 126] on div at bounding box center [219, 114] width 2 height 32
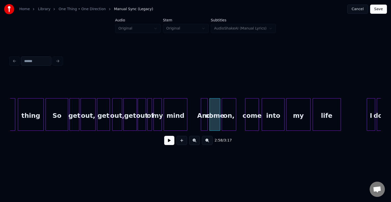
click at [227, 123] on div "on," at bounding box center [229, 115] width 14 height 35
click at [166, 146] on div "2:58 / 3:17" at bounding box center [195, 140] width 362 height 11
click at [169, 143] on button at bounding box center [169, 140] width 10 height 9
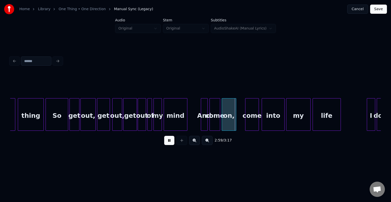
click at [169, 143] on button at bounding box center [169, 140] width 10 height 9
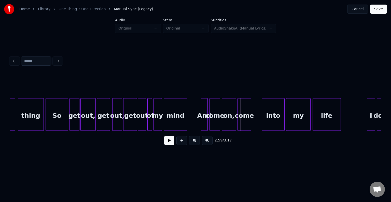
click at [239, 118] on div "come" at bounding box center [244, 115] width 13 height 35
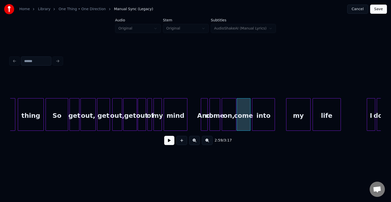
click at [263, 121] on div "into" at bounding box center [263, 115] width 22 height 35
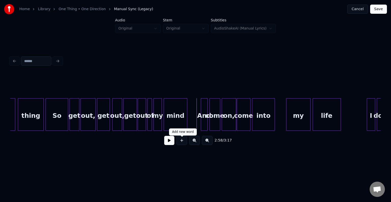
click at [170, 143] on button at bounding box center [169, 140] width 10 height 9
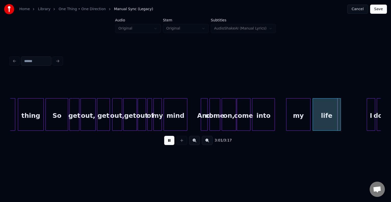
click at [169, 143] on button at bounding box center [169, 140] width 10 height 9
click at [265, 121] on div "into" at bounding box center [263, 115] width 22 height 35
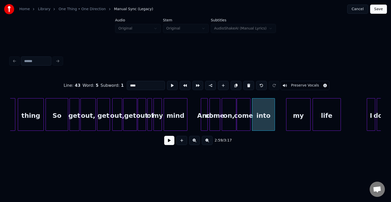
click at [165, 142] on button at bounding box center [169, 140] width 10 height 9
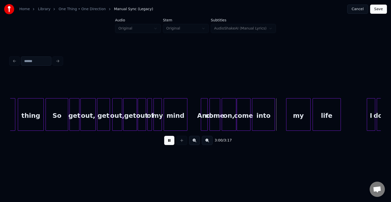
click at [165, 142] on button at bounding box center [169, 140] width 10 height 9
click at [274, 121] on div "into" at bounding box center [263, 114] width 23 height 33
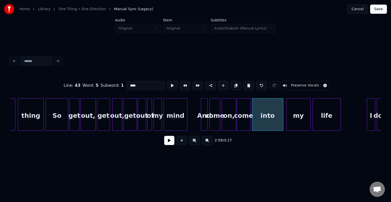
click at [281, 122] on div at bounding box center [282, 114] width 2 height 32
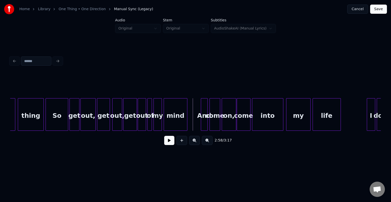
click at [169, 149] on div "2:58 / 3:17" at bounding box center [195, 140] width 370 height 19
click at [170, 145] on button at bounding box center [169, 140] width 10 height 9
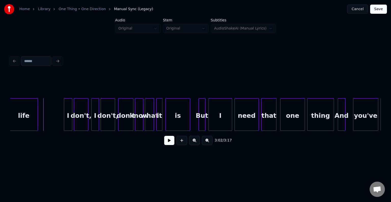
scroll to position [0, 6917]
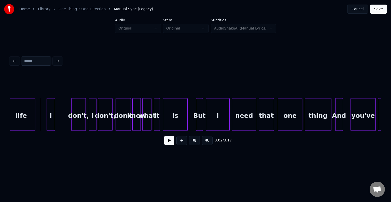
click at [52, 119] on div "I" at bounding box center [51, 115] width 8 height 35
click at [69, 119] on div "don't," at bounding box center [65, 115] width 14 height 35
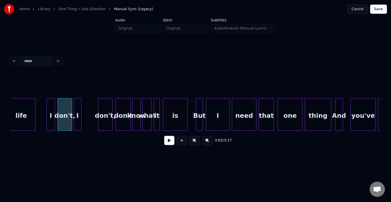
click at [77, 120] on div "I" at bounding box center [77, 115] width 7 height 35
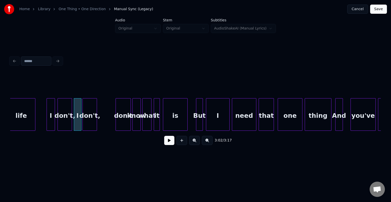
click at [90, 118] on div "don't," at bounding box center [90, 115] width 14 height 35
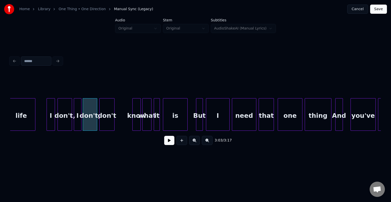
click at [106, 119] on div "don't" at bounding box center [106, 115] width 15 height 35
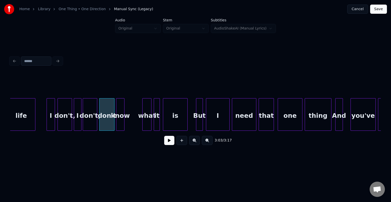
click at [122, 120] on div "know" at bounding box center [120, 115] width 8 height 35
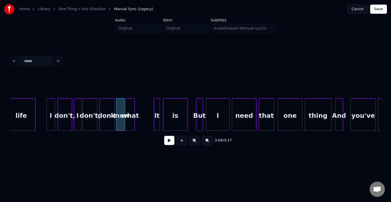
click at [131, 121] on div "what" at bounding box center [130, 115] width 9 height 35
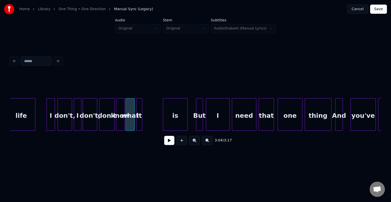
click at [138, 119] on div "it" at bounding box center [139, 115] width 6 height 35
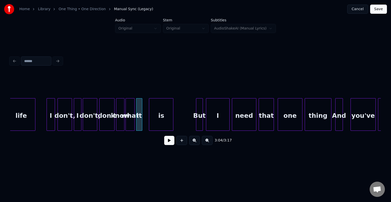
click at [163, 126] on div "is" at bounding box center [161, 115] width 24 height 35
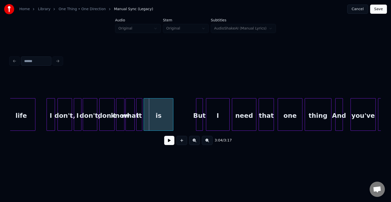
click at [144, 123] on div at bounding box center [145, 114] width 2 height 32
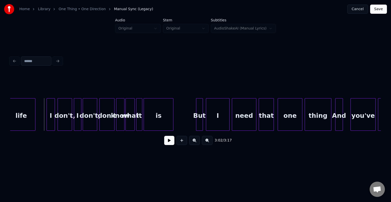
click at [171, 141] on button at bounding box center [169, 140] width 10 height 9
click at [167, 109] on div "is" at bounding box center [158, 115] width 29 height 35
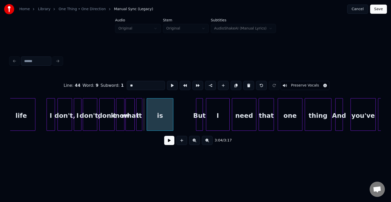
click at [147, 126] on div at bounding box center [148, 114] width 2 height 32
click at [144, 124] on div at bounding box center [145, 114] width 2 height 32
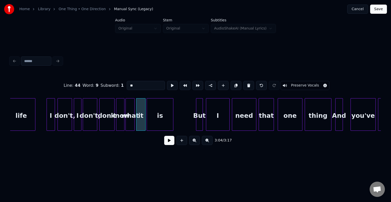
click at [170, 144] on button at bounding box center [169, 140] width 10 height 9
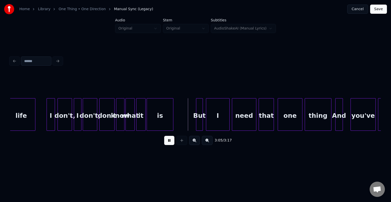
click at [170, 144] on button at bounding box center [169, 140] width 10 height 9
click at [187, 119] on div "But" at bounding box center [187, 115] width 6 height 35
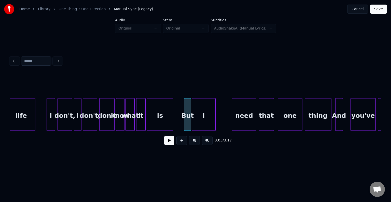
click at [198, 120] on div "I" at bounding box center [203, 115] width 23 height 35
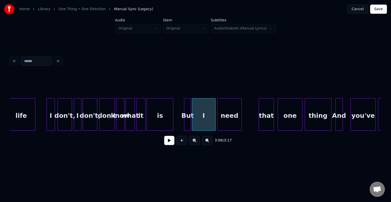
click at [229, 122] on div "need" at bounding box center [229, 115] width 24 height 35
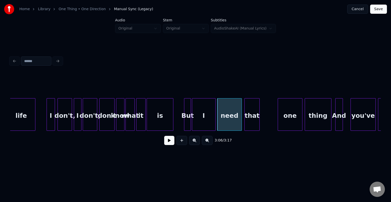
click at [250, 118] on div "that" at bounding box center [251, 115] width 15 height 35
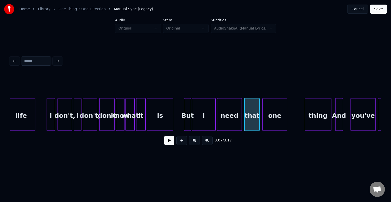
click at [269, 117] on div "one" at bounding box center [275, 115] width 24 height 35
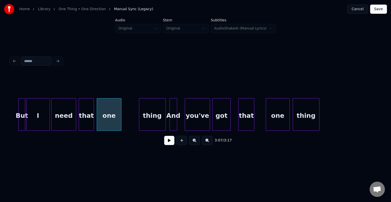
scroll to position [0, 7091]
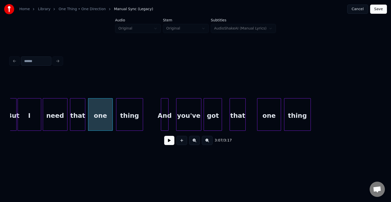
click at [130, 121] on div "thing" at bounding box center [129, 115] width 26 height 35
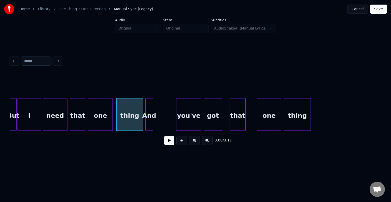
click at [150, 120] on div "And" at bounding box center [149, 115] width 7 height 35
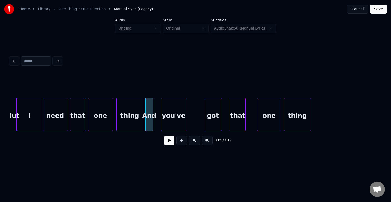
click at [171, 117] on div "you've" at bounding box center [173, 115] width 25 height 35
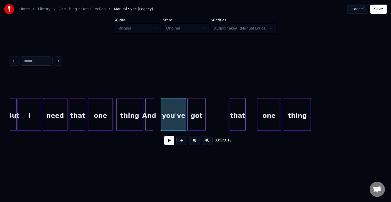
click at [193, 120] on div "got" at bounding box center [196, 115] width 18 height 35
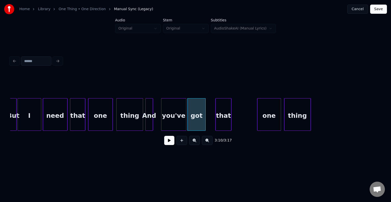
click at [224, 121] on div "that" at bounding box center [223, 115] width 16 height 35
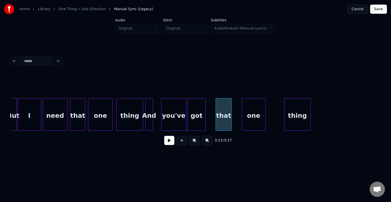
click at [254, 120] on div "one" at bounding box center [253, 115] width 23 height 35
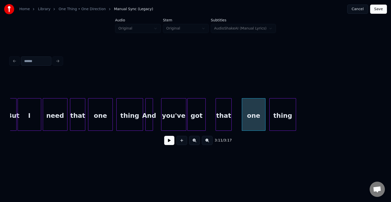
click at [282, 118] on div "thing" at bounding box center [282, 115] width 26 height 35
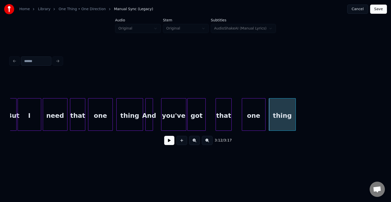
click at [12, 121] on div "But" at bounding box center [13, 115] width 6 height 35
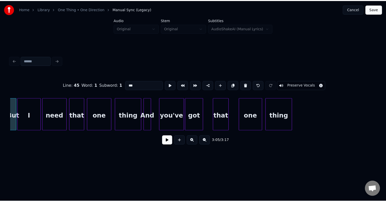
scroll to position [0, 7090]
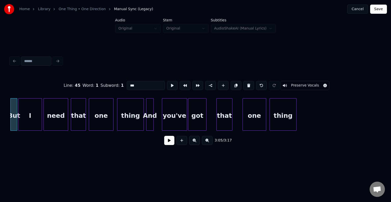
click at [168, 143] on button at bounding box center [169, 140] width 10 height 9
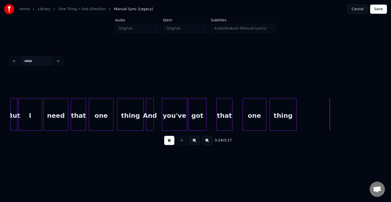
click at [379, 14] on div "Home Library One Thing • One Direction Manual Sync (Legacy) Cancel Save" at bounding box center [195, 9] width 391 height 18
click at [380, 11] on button "Save" at bounding box center [378, 9] width 17 height 9
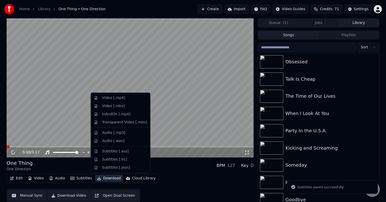
click at [101, 179] on button "Download" at bounding box center [109, 178] width 28 height 7
click at [111, 97] on div "Video [.mp4]" at bounding box center [113, 97] width 23 height 5
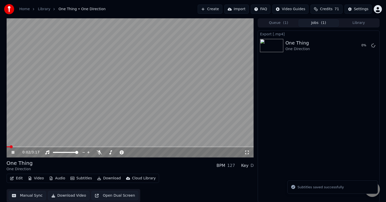
click at [13, 152] on icon at bounding box center [13, 152] width 3 height 3
click at [354, 23] on button "Library" at bounding box center [359, 22] width 40 height 7
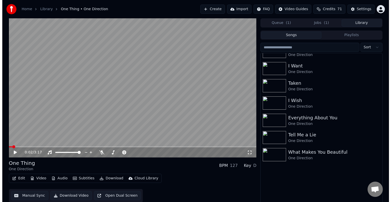
scroll to position [1950, 0]
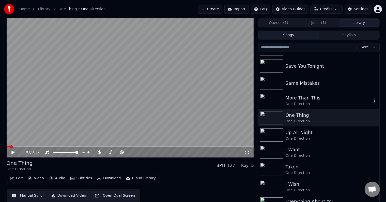
click at [309, 100] on div "More Than This" at bounding box center [329, 97] width 87 height 7
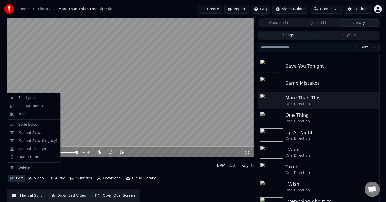
click at [18, 179] on button "Edit" at bounding box center [16, 178] width 17 height 7
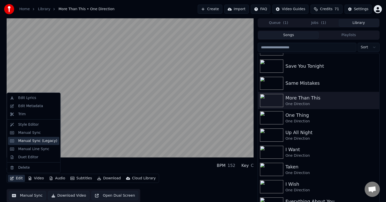
click at [32, 140] on div "Manual Sync (Legacy)" at bounding box center [37, 140] width 39 height 5
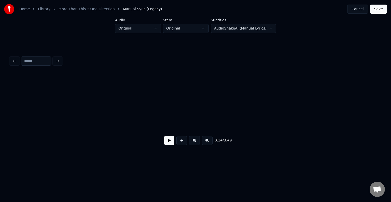
scroll to position [0, 535]
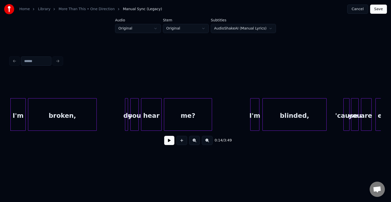
click at [169, 142] on button at bounding box center [169, 140] width 10 height 9
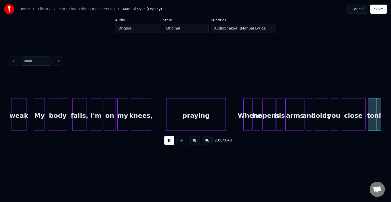
scroll to position [0, 4611]
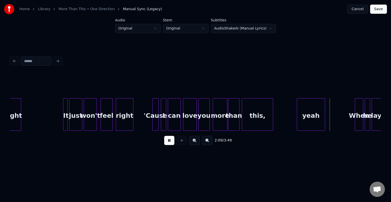
click at [169, 142] on button at bounding box center [169, 140] width 10 height 9
click at [289, 118] on div at bounding box center [289, 114] width 2 height 32
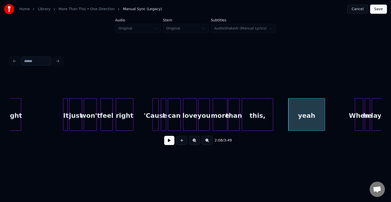
click at [166, 144] on button at bounding box center [169, 140] width 10 height 9
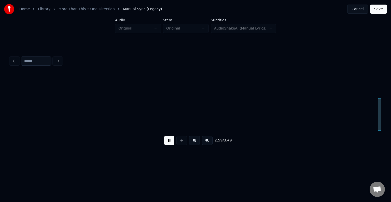
scroll to position [0, 6836]
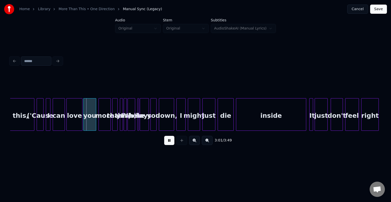
click at [166, 144] on button at bounding box center [169, 140] width 10 height 9
click at [41, 123] on div "('Cause" at bounding box center [40, 115] width 6 height 35
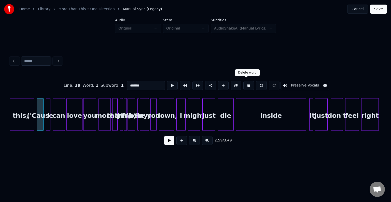
click at [248, 84] on button at bounding box center [248, 85] width 11 height 9
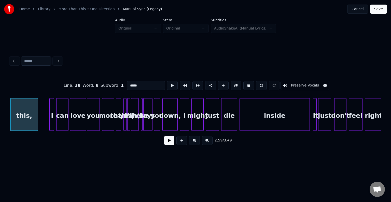
click at [53, 119] on div at bounding box center [53, 114] width 2 height 32
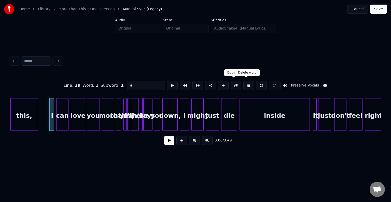
click at [243, 84] on button at bounding box center [248, 85] width 11 height 9
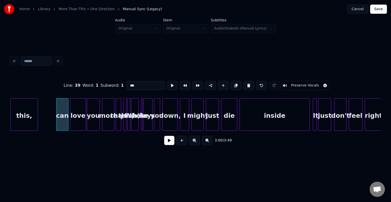
click at [243, 84] on button at bounding box center [248, 85] width 11 height 9
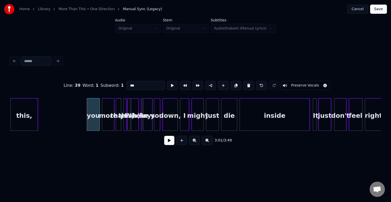
click at [243, 84] on button at bounding box center [248, 85] width 11 height 9
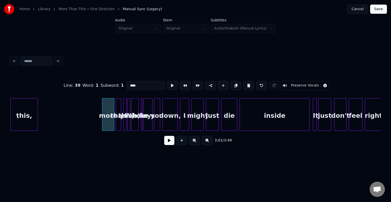
click at [243, 84] on button at bounding box center [248, 85] width 11 height 9
type input "****"
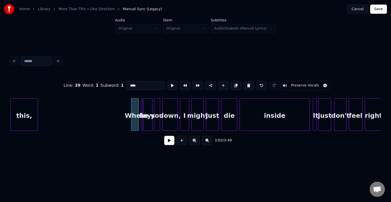
click at [167, 142] on button at bounding box center [169, 140] width 10 height 9
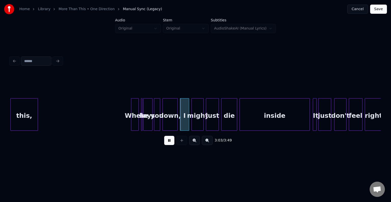
click at [167, 142] on button at bounding box center [169, 140] width 10 height 9
click at [168, 144] on button at bounding box center [169, 140] width 10 height 9
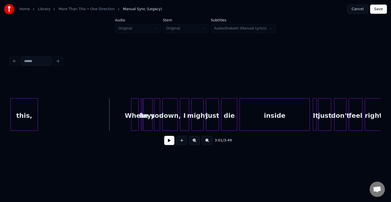
click at [170, 144] on button at bounding box center [169, 140] width 10 height 9
click at [127, 124] on div "When" at bounding box center [128, 115] width 7 height 35
click at [146, 128] on div at bounding box center [146, 114] width 2 height 32
click at [145, 126] on div "lays" at bounding box center [147, 115] width 9 height 35
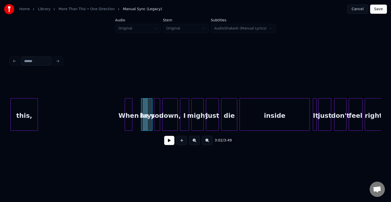
click at [145, 126] on div "lays" at bounding box center [147, 115] width 9 height 35
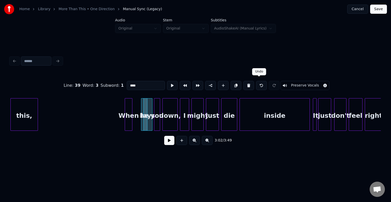
click at [259, 82] on button at bounding box center [261, 85] width 11 height 9
type input "**"
click at [259, 82] on button at bounding box center [261, 85] width 11 height 9
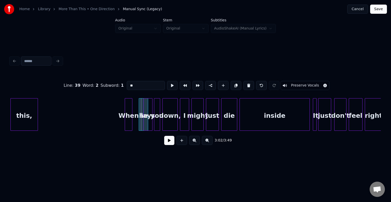
click at [139, 126] on div at bounding box center [140, 114] width 2 height 32
click at [135, 125] on div "he" at bounding box center [137, 115] width 9 height 35
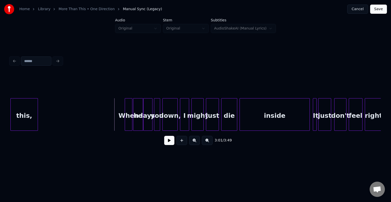
click at [169, 145] on button at bounding box center [169, 140] width 10 height 9
click at [136, 125] on div "he" at bounding box center [137, 115] width 9 height 35
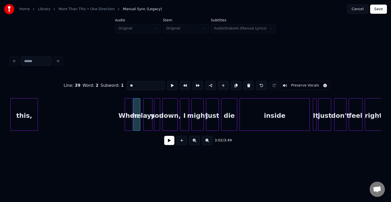
click at [138, 124] on div at bounding box center [139, 114] width 2 height 32
click at [141, 124] on div at bounding box center [142, 114] width 2 height 32
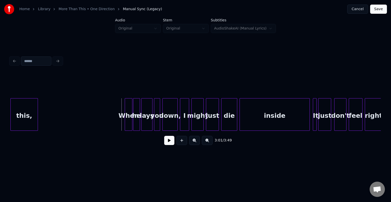
click at [167, 144] on button at bounding box center [169, 140] width 10 height 9
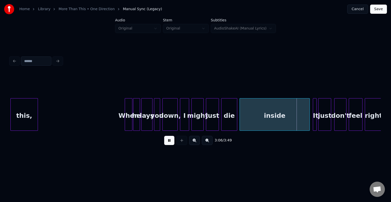
click at [167, 144] on button at bounding box center [169, 140] width 10 height 9
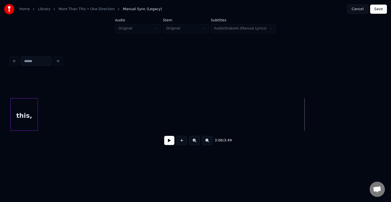
scroll to position [0, 6508]
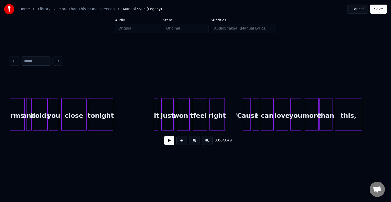
click at [166, 142] on button at bounding box center [169, 140] width 10 height 9
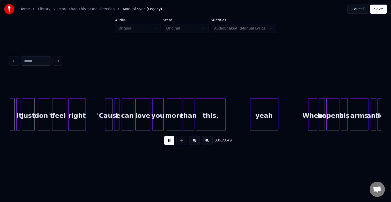
click at [166, 142] on button at bounding box center [169, 140] width 10 height 9
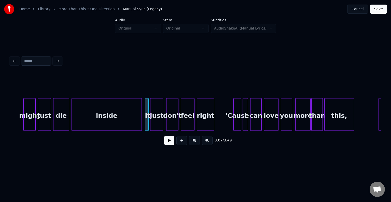
scroll to position [0, 6996]
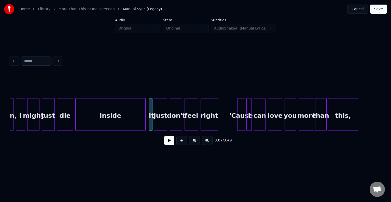
click at [97, 114] on div "inside" at bounding box center [111, 115] width 70 height 35
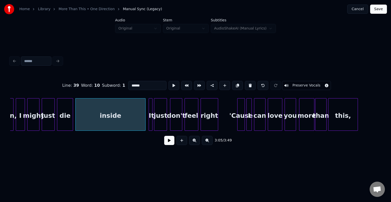
click at [167, 142] on button at bounding box center [169, 140] width 10 height 9
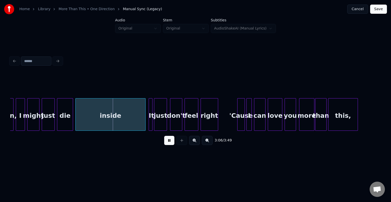
click at [167, 142] on button at bounding box center [169, 140] width 10 height 9
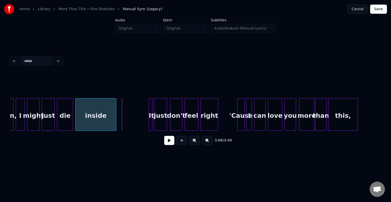
click at [114, 119] on div at bounding box center [115, 114] width 2 height 32
click at [166, 142] on button at bounding box center [169, 140] width 10 height 9
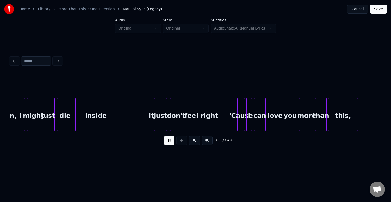
scroll to position [0, 7367]
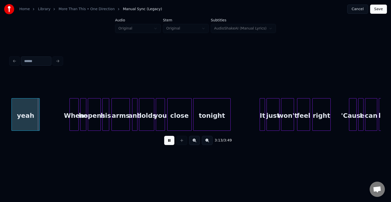
click at [166, 142] on button at bounding box center [169, 140] width 10 height 9
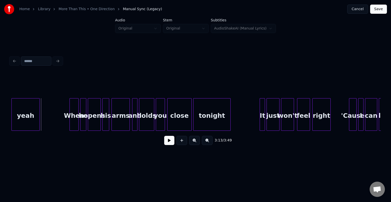
click at [10, 131] on div "3:13 / 3:49" at bounding box center [195, 101] width 374 height 101
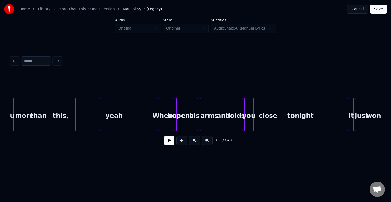
scroll to position [0, 7245]
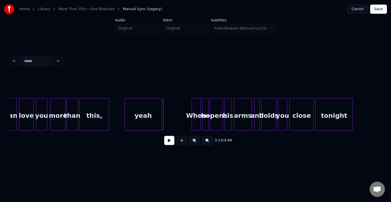
click at [125, 120] on div at bounding box center [126, 114] width 2 height 32
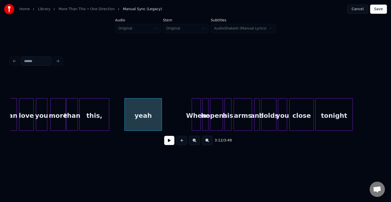
click at [167, 143] on button at bounding box center [169, 140] width 10 height 9
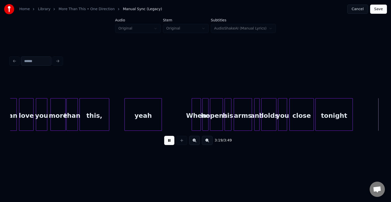
scroll to position [0, 7615]
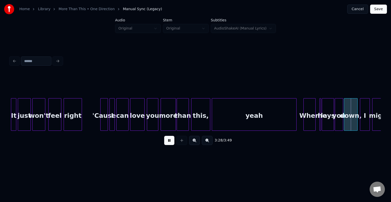
click at [170, 143] on button at bounding box center [169, 140] width 10 height 9
click at [320, 126] on div at bounding box center [320, 114] width 2 height 32
click at [319, 127] on div at bounding box center [320, 114] width 2 height 32
click at [320, 110] on div at bounding box center [321, 114] width 2 height 32
click at [319, 106] on div "he" at bounding box center [320, 114] width 2 height 33
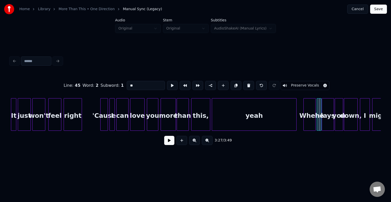
click at [317, 106] on div at bounding box center [318, 114] width 2 height 32
click at [300, 116] on div at bounding box center [301, 114] width 2 height 32
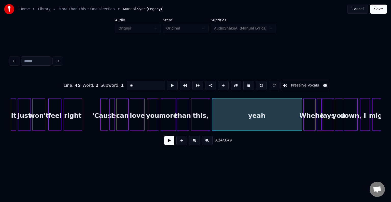
click at [307, 116] on div "When" at bounding box center [309, 115] width 12 height 35
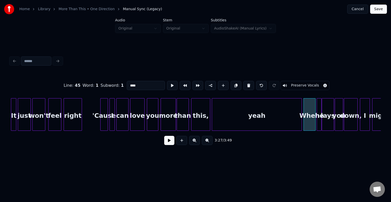
type input "****"
click at [167, 143] on button at bounding box center [169, 140] width 10 height 9
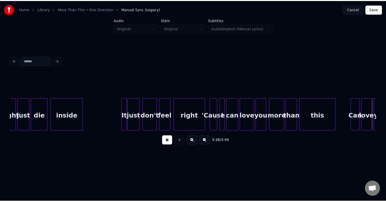
scroll to position [0, 8357]
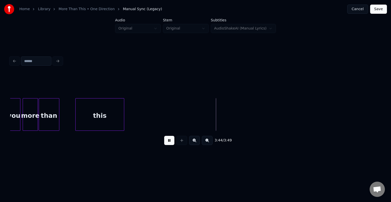
click at [372, 10] on button "Save" at bounding box center [378, 9] width 17 height 9
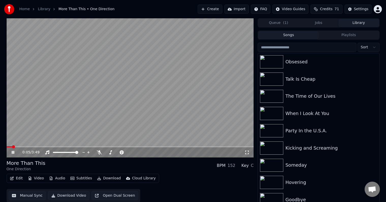
click at [105, 177] on button "Download" at bounding box center [109, 178] width 28 height 7
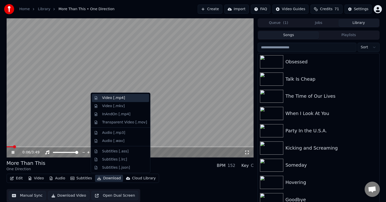
click at [113, 100] on div "Video [.mp4]" at bounding box center [120, 98] width 57 height 8
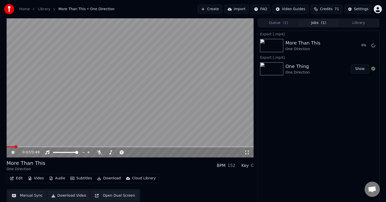
click at [13, 153] on icon at bounding box center [13, 152] width 3 height 3
click at [352, 26] on button "Library" at bounding box center [359, 22] width 40 height 7
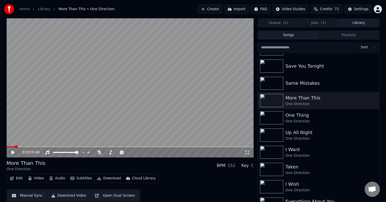
scroll to position [1908, 0]
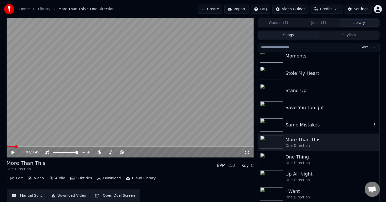
click at [320, 122] on div "Same Mistakes" at bounding box center [329, 124] width 87 height 7
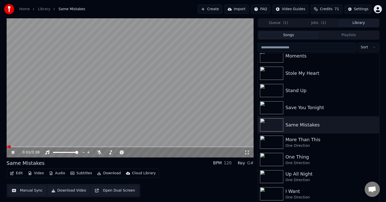
click at [12, 153] on icon at bounding box center [13, 152] width 3 height 3
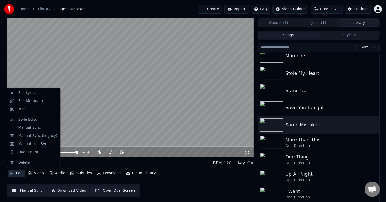
click at [12, 173] on icon "button" at bounding box center [12, 173] width 4 height 4
click at [33, 102] on div "Edit Metadata" at bounding box center [30, 100] width 25 height 5
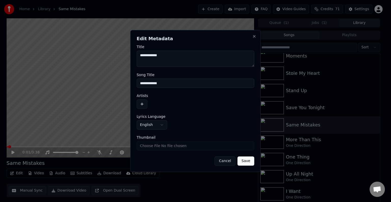
click at [141, 107] on button "button" at bounding box center [142, 103] width 11 height 9
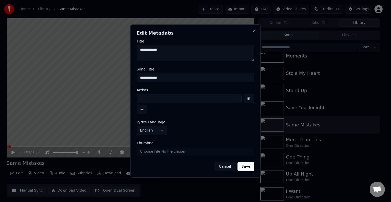
click at [173, 99] on input at bounding box center [189, 98] width 105 height 9
type input "**********"
click at [237, 162] on button "Save" at bounding box center [245, 166] width 17 height 9
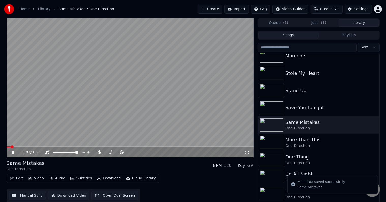
click at [11, 153] on icon at bounding box center [17, 152] width 12 height 4
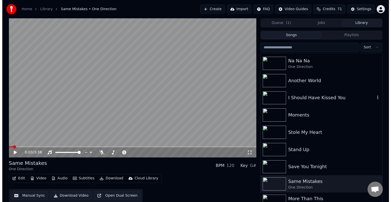
scroll to position [1849, 0]
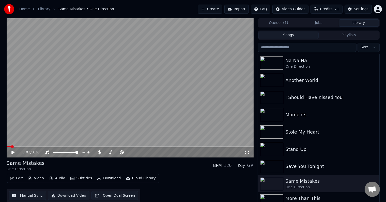
click at [20, 179] on button "Edit" at bounding box center [16, 178] width 17 height 7
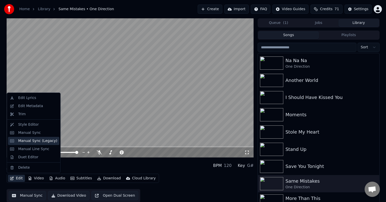
click at [28, 141] on div "Manual Sync (Legacy)" at bounding box center [37, 140] width 39 height 5
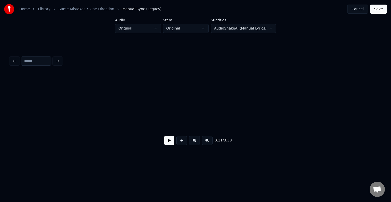
scroll to position [0, 436]
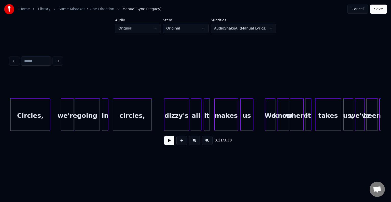
click at [167, 143] on button at bounding box center [169, 140] width 10 height 9
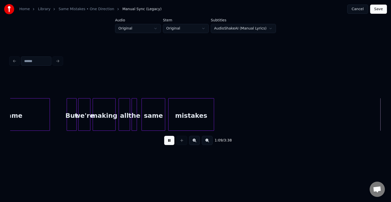
scroll to position [0, 2659]
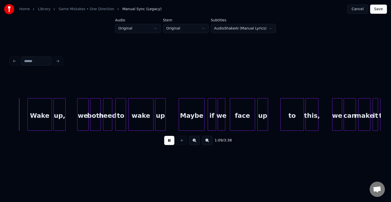
click at [167, 143] on button at bounding box center [169, 140] width 10 height 9
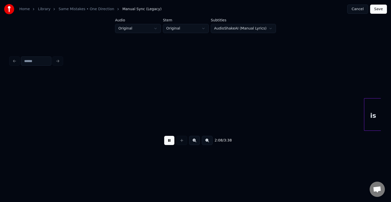
scroll to position [0, 4884]
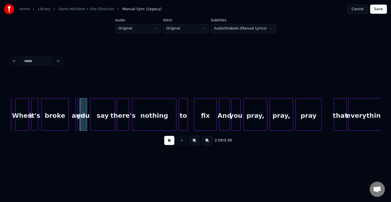
click at [167, 143] on button at bounding box center [169, 140] width 10 height 9
